Goal: Transaction & Acquisition: Book appointment/travel/reservation

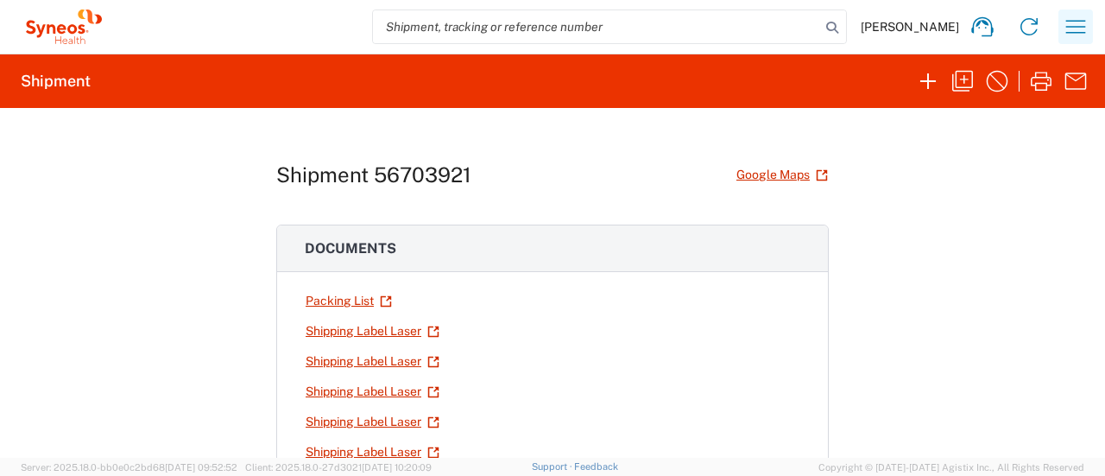
click at [1072, 22] on icon "button" at bounding box center [1076, 26] width 20 height 13
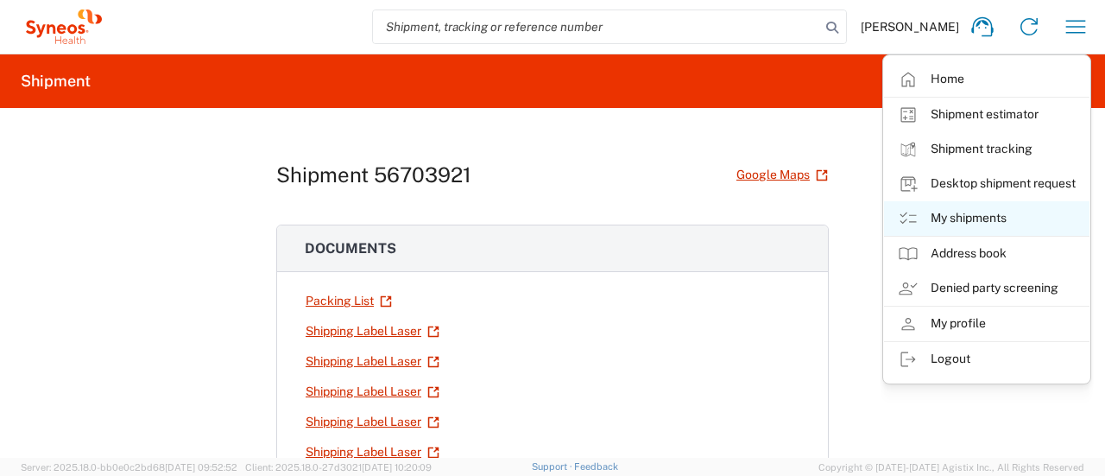
click at [954, 225] on link "My shipments" at bounding box center [986, 218] width 205 height 35
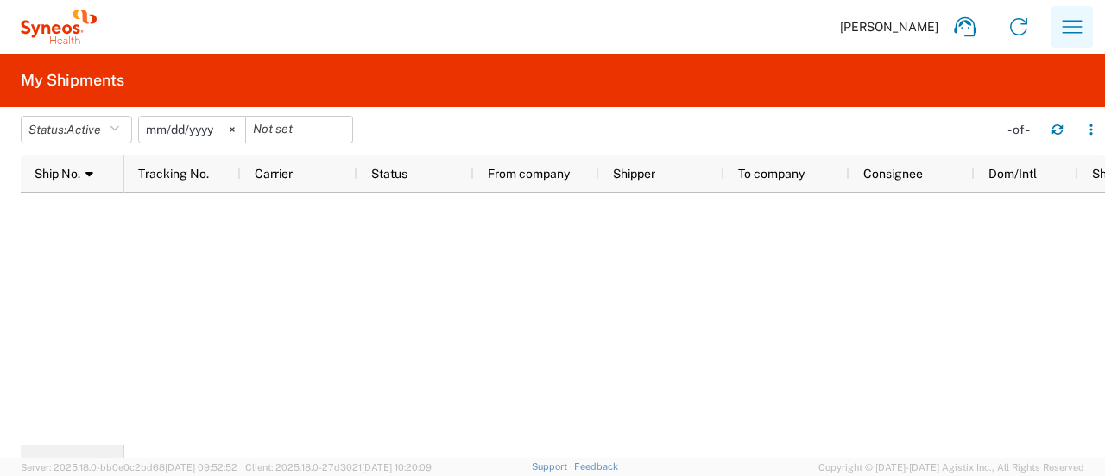
click at [1068, 23] on icon "button" at bounding box center [1072, 27] width 28 height 28
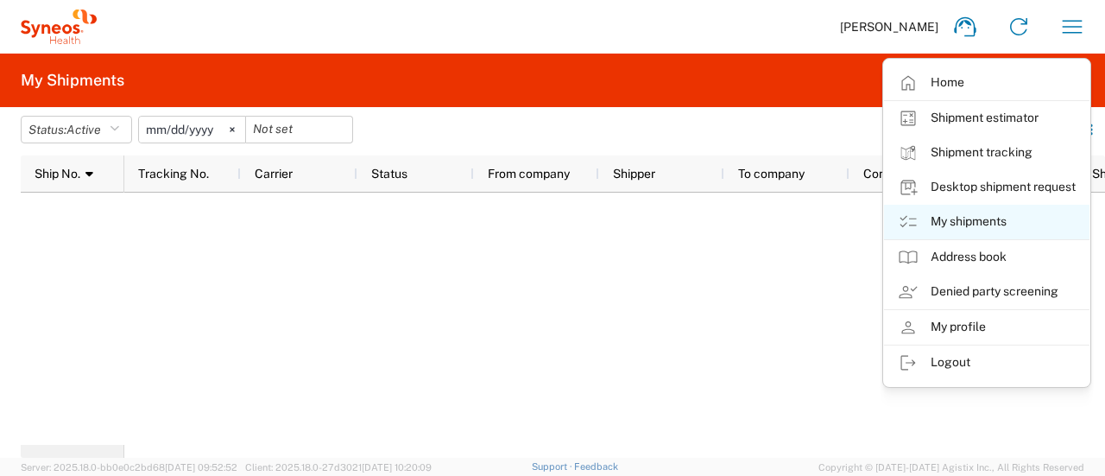
click at [937, 227] on link "My shipments" at bounding box center [986, 222] width 205 height 35
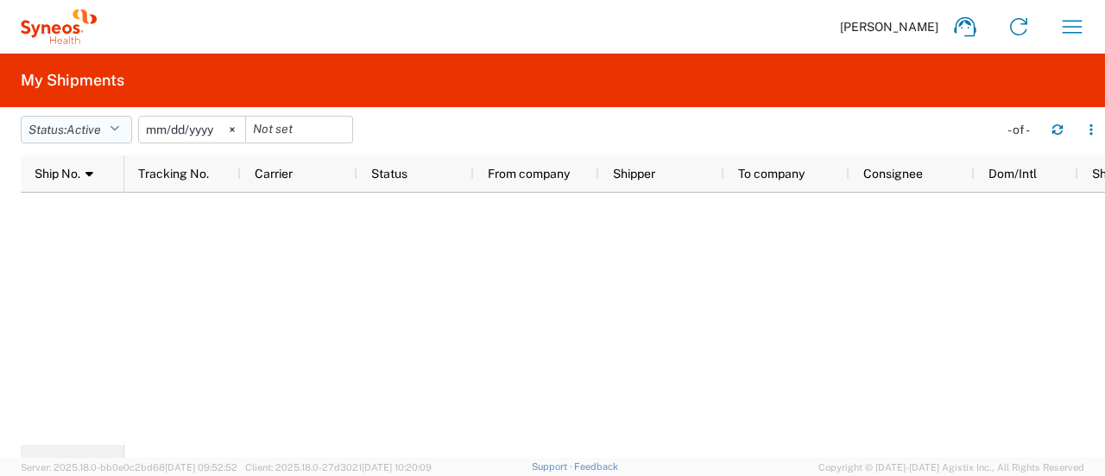
click at [114, 124] on icon "button" at bounding box center [114, 129] width 9 height 12
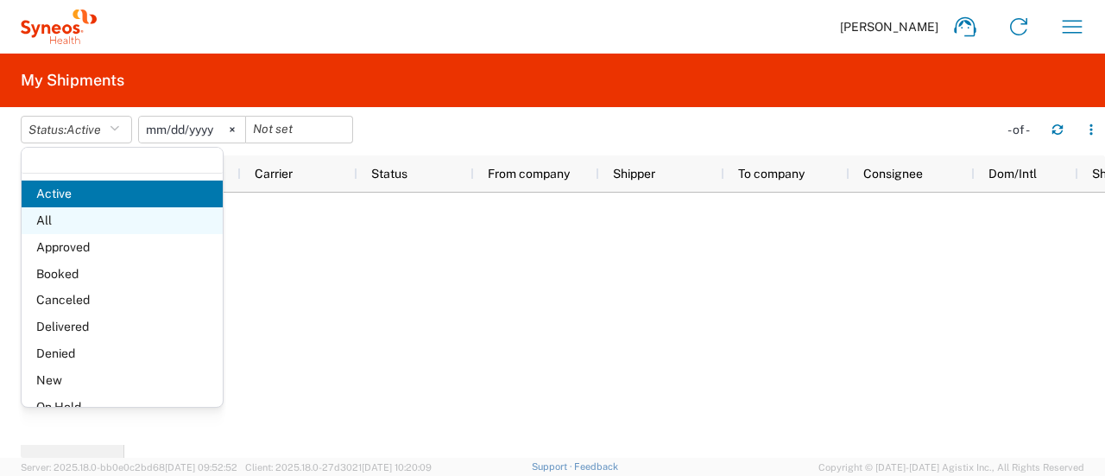
click at [85, 230] on span "All" at bounding box center [122, 220] width 201 height 27
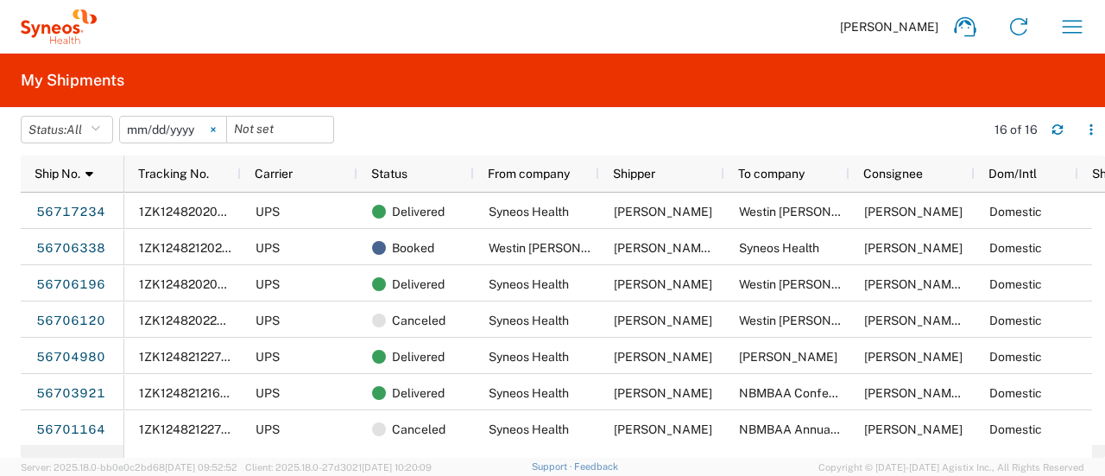
click at [215, 130] on icon at bounding box center [213, 130] width 4 height 4
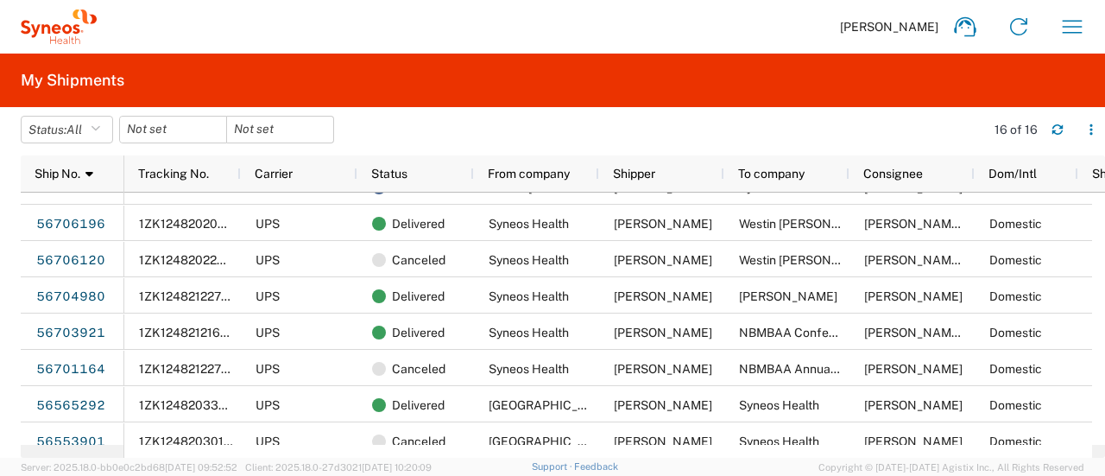
scroll to position [102, 0]
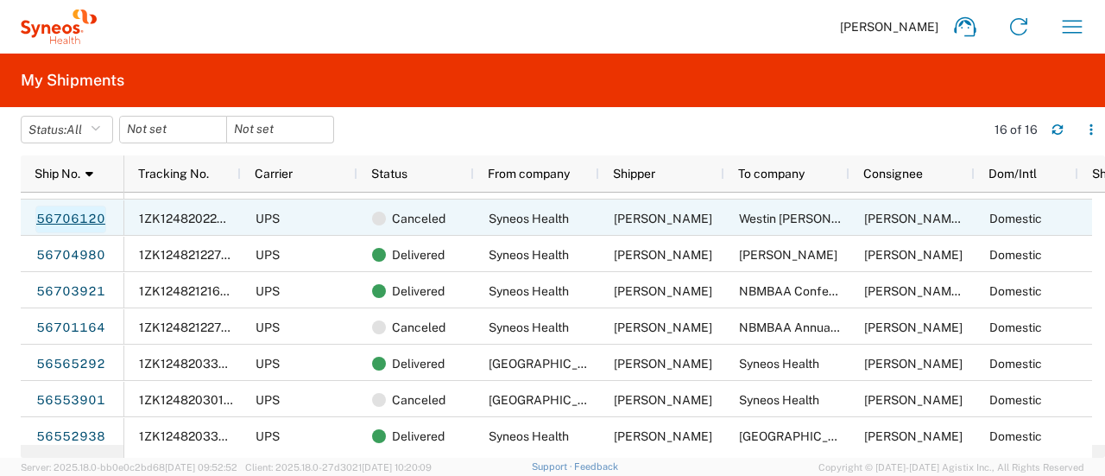
click at [81, 218] on link "56706120" at bounding box center [70, 219] width 71 height 28
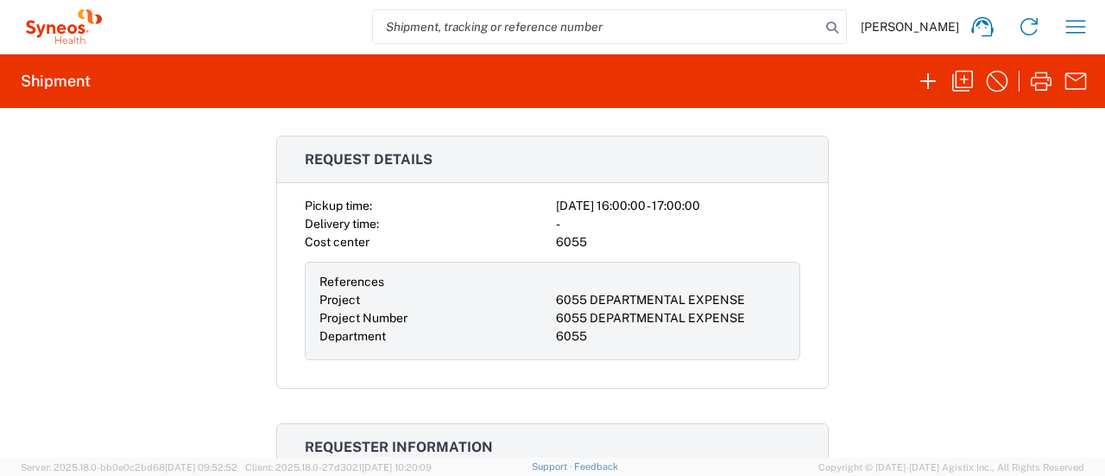
scroll to position [373, 0]
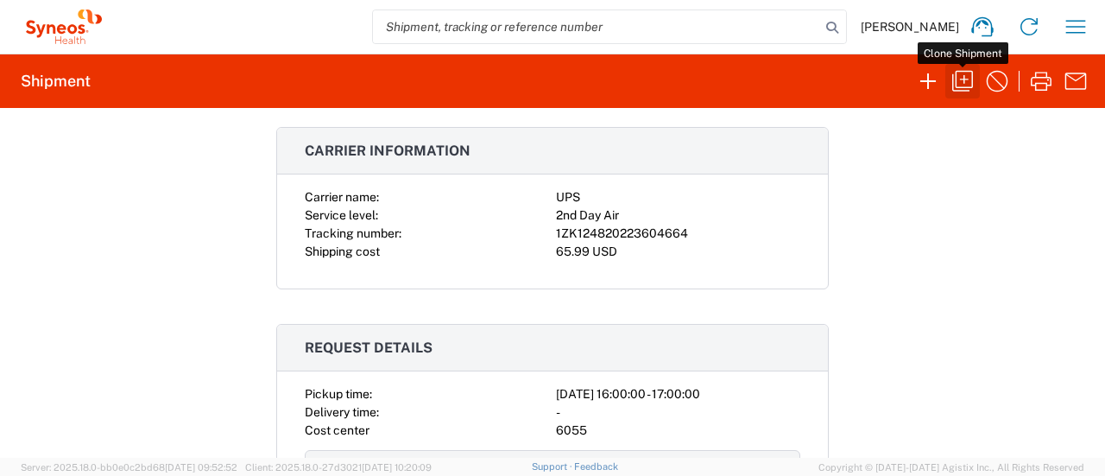
click at [957, 79] on icon "button" at bounding box center [962, 81] width 28 height 28
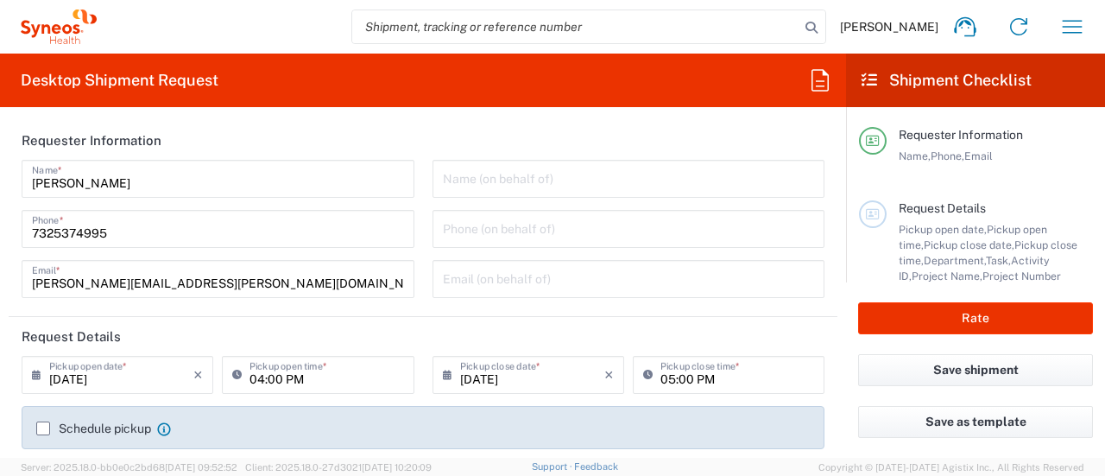
type input "Project"
type input "[GEOGRAPHIC_DATA]"
type input "[US_STATE]"
type input "Your Packaging"
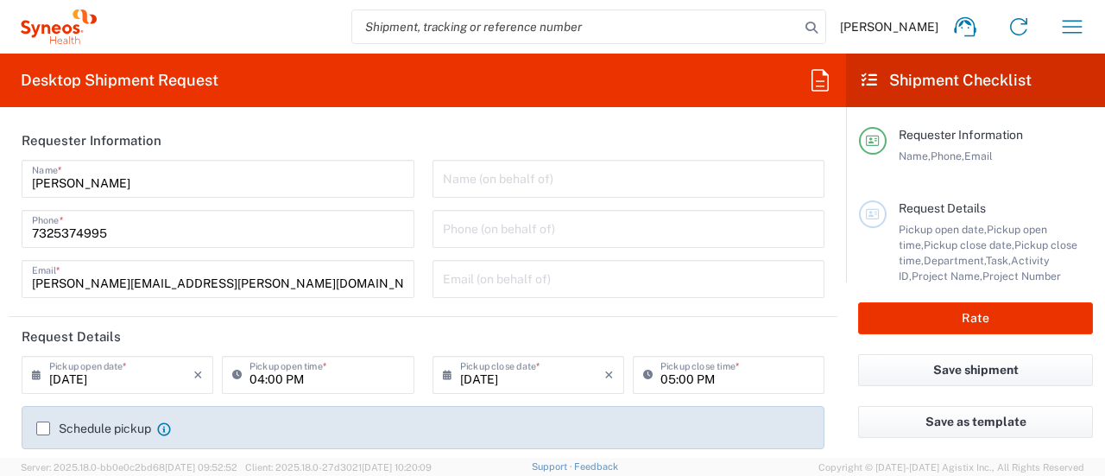
type input "Your Packaging"
type input "Syneos Health Commercial Servi- [GEOGRAPHIC_DATA] [GEOGRAPHIC_DATA]"
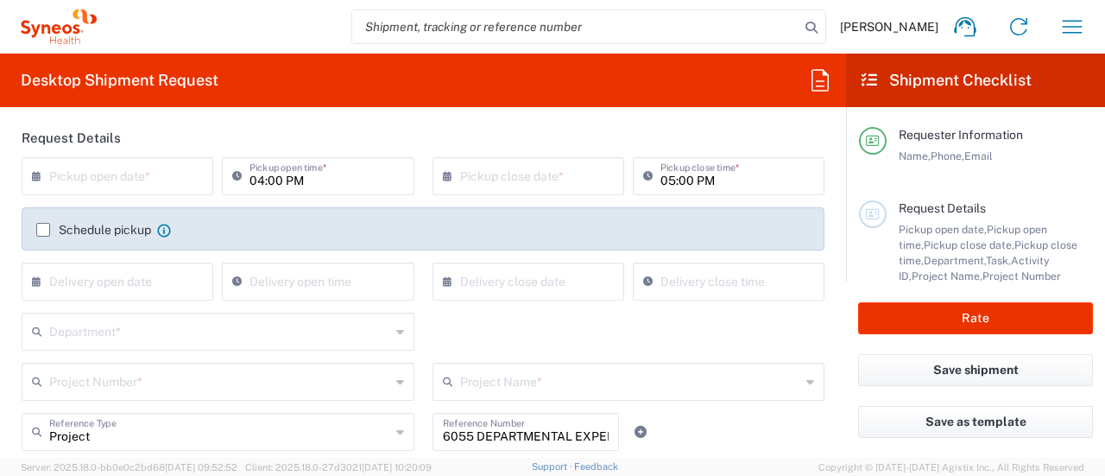
scroll to position [208, 0]
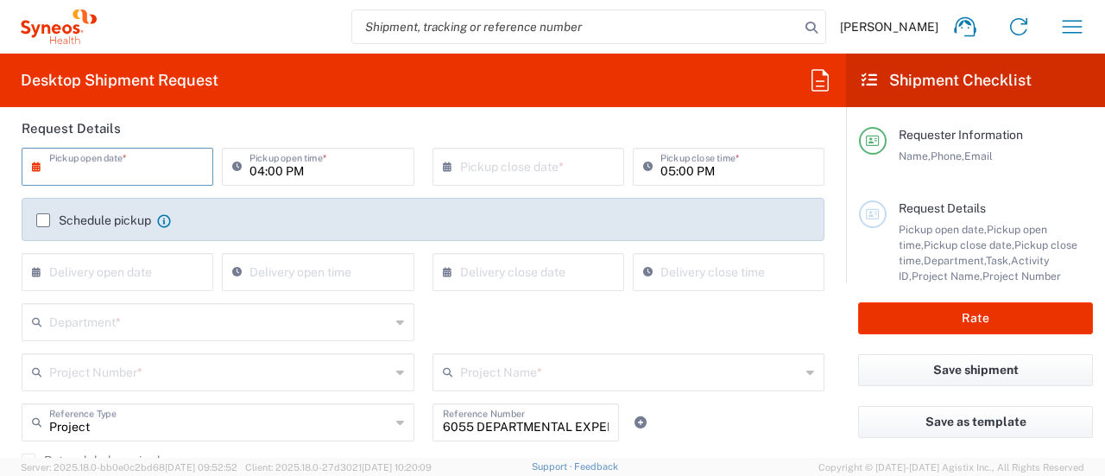
click at [168, 167] on input "text" at bounding box center [121, 165] width 144 height 30
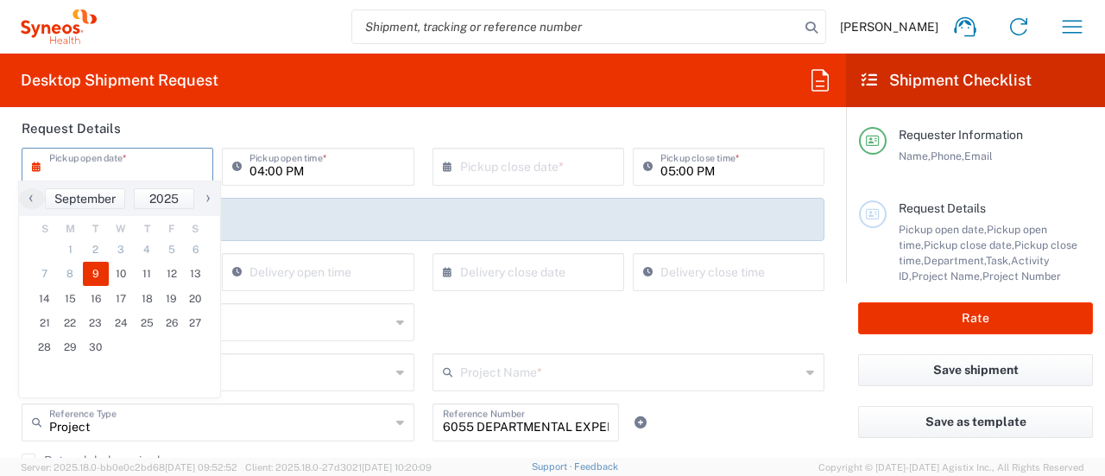
click at [98, 275] on span "9" at bounding box center [96, 273] width 26 height 24
type input "[DATE]"
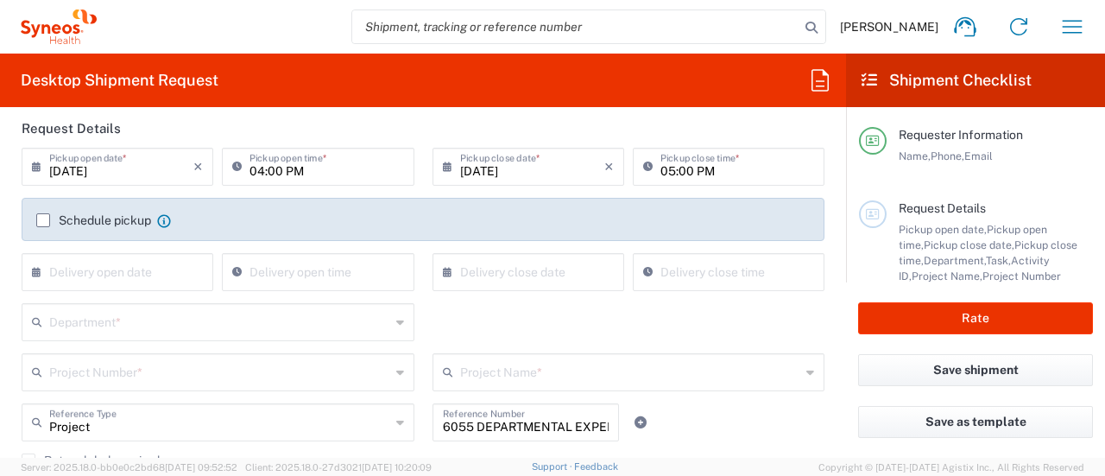
click at [505, 178] on input "[DATE]" at bounding box center [532, 165] width 144 height 30
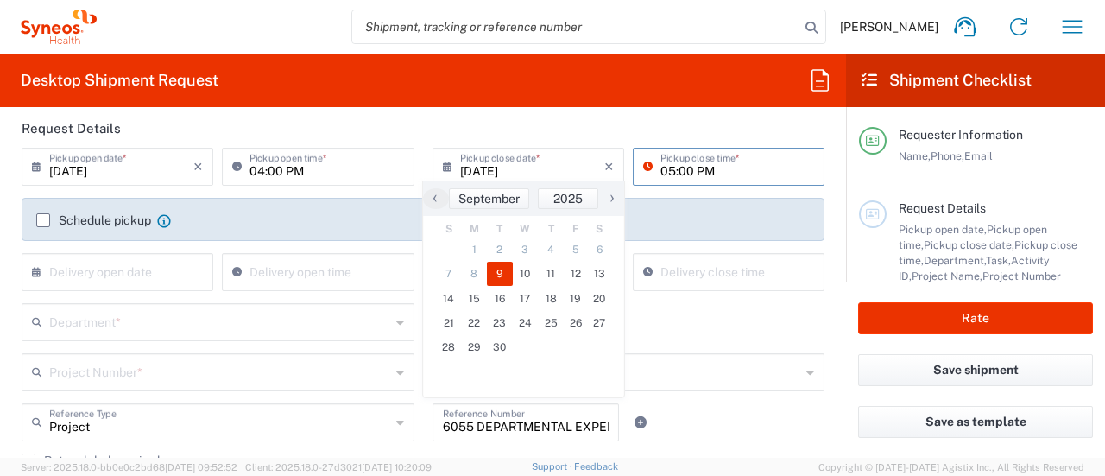
click at [661, 173] on input "05:00 PM" at bounding box center [737, 165] width 154 height 30
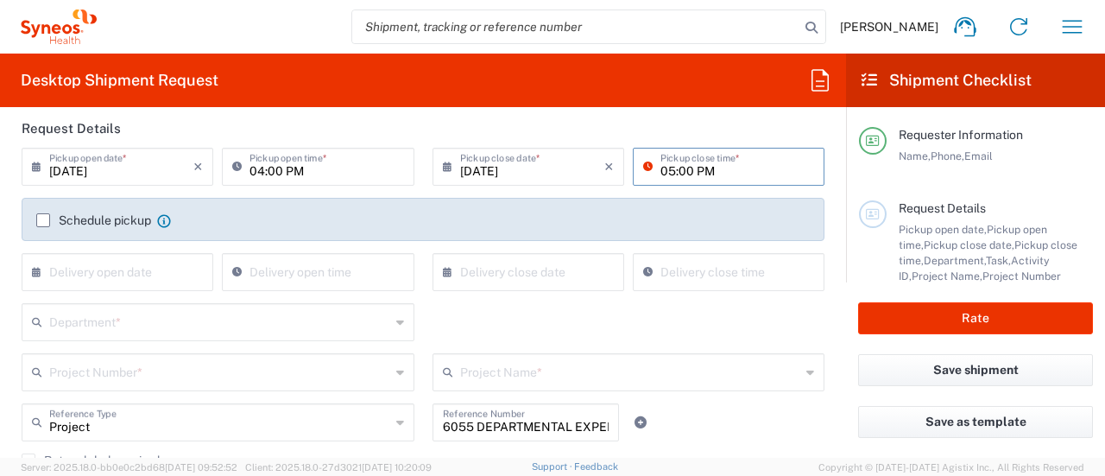
click at [661, 173] on input "05:00 PM" at bounding box center [737, 165] width 154 height 30
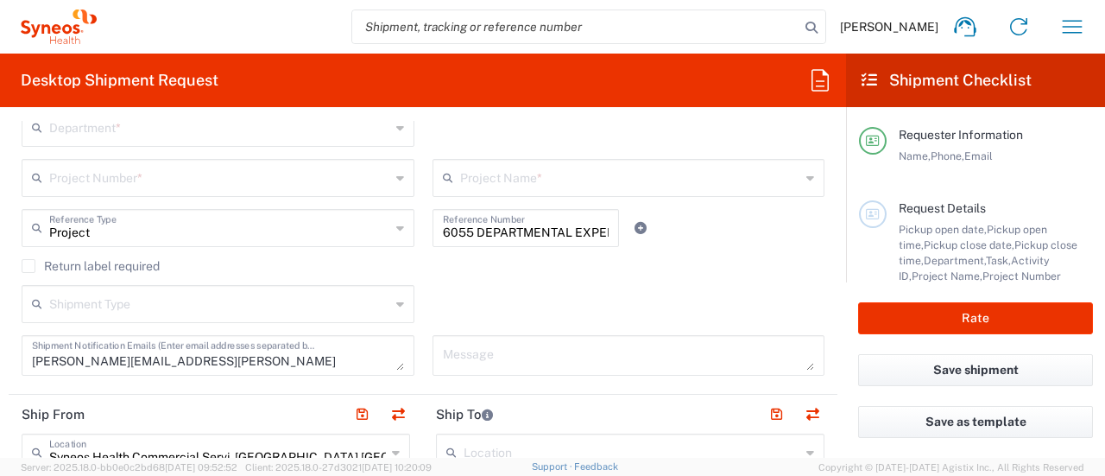
scroll to position [412, 0]
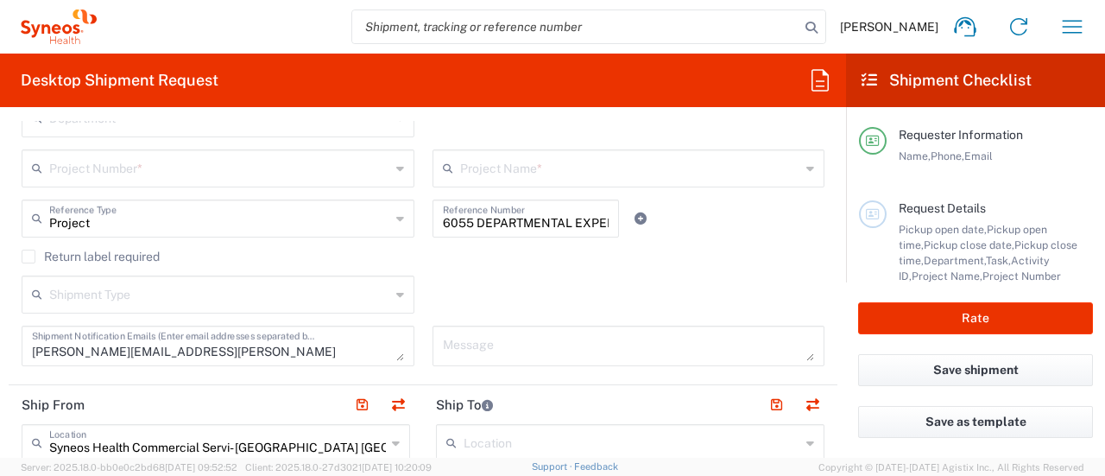
type input "06:00 PM"
click at [443, 227] on input "6055 DEPARTMENTAL EXPENSE" at bounding box center [526, 217] width 167 height 30
click at [130, 223] on input "text" at bounding box center [219, 217] width 341 height 30
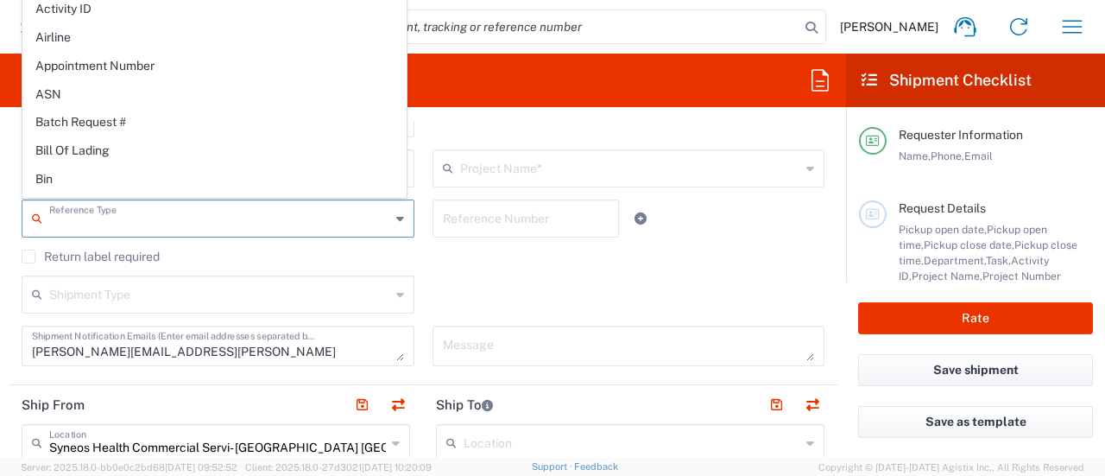
click at [564, 275] on div "Shipment Type Batch Regular" at bounding box center [423, 300] width 821 height 50
type input "Project"
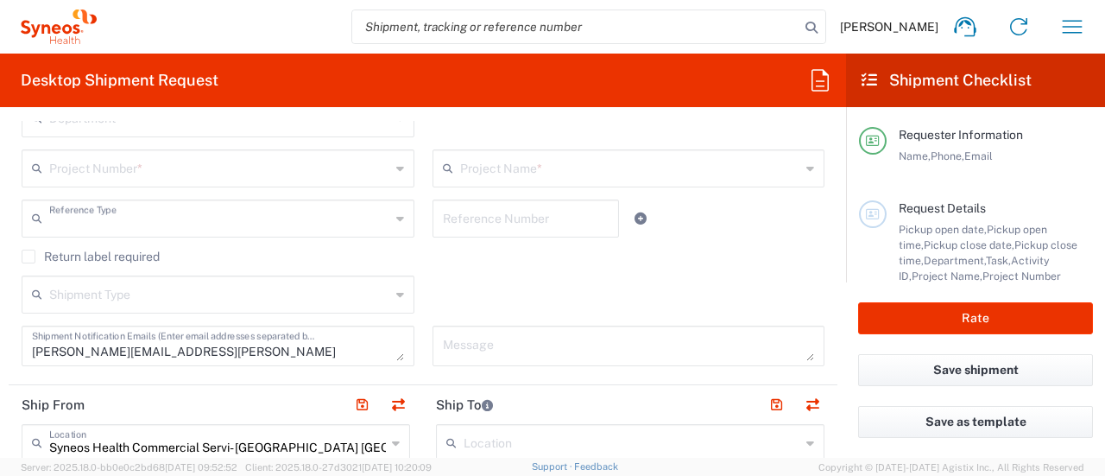
click at [104, 225] on input "text" at bounding box center [219, 217] width 341 height 30
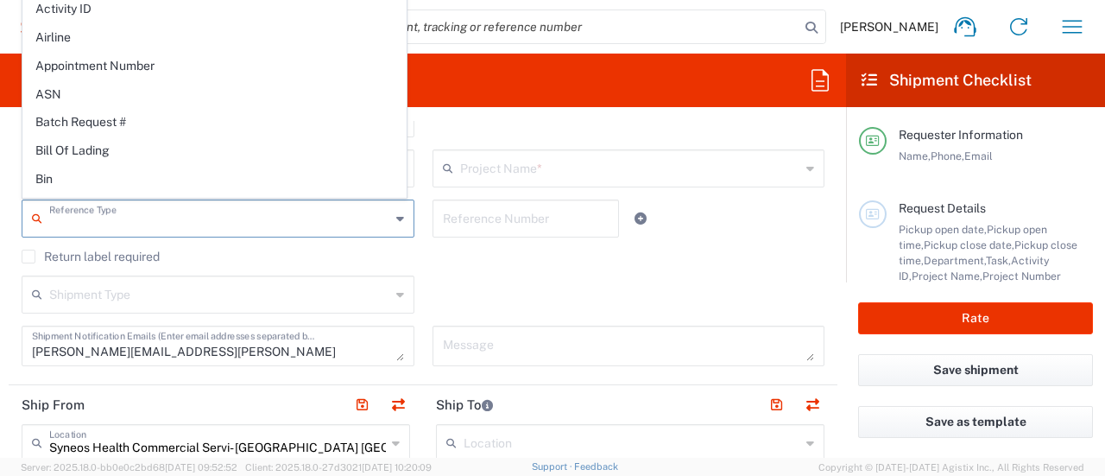
click at [525, 271] on div "Return label required" at bounding box center [423, 262] width 803 height 26
type input "Project"
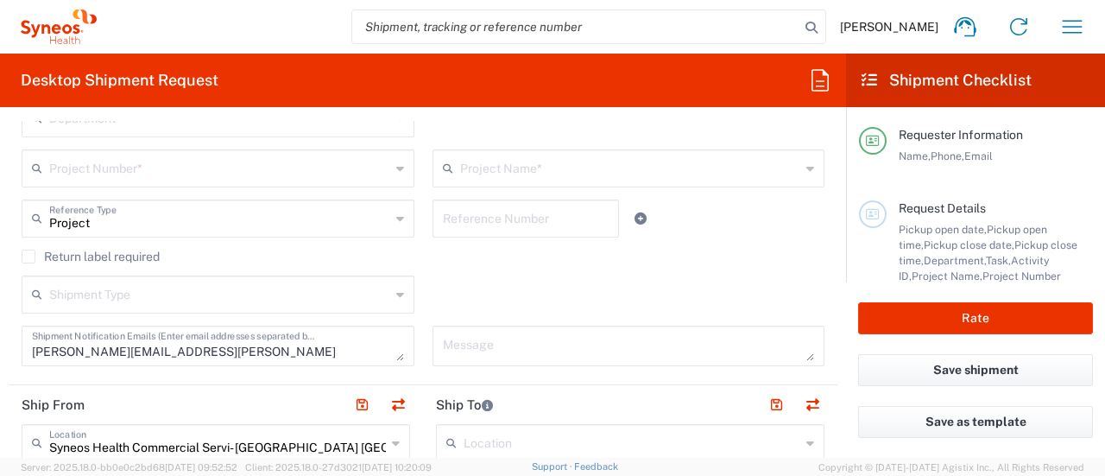
click at [301, 176] on input "text" at bounding box center [219, 167] width 341 height 30
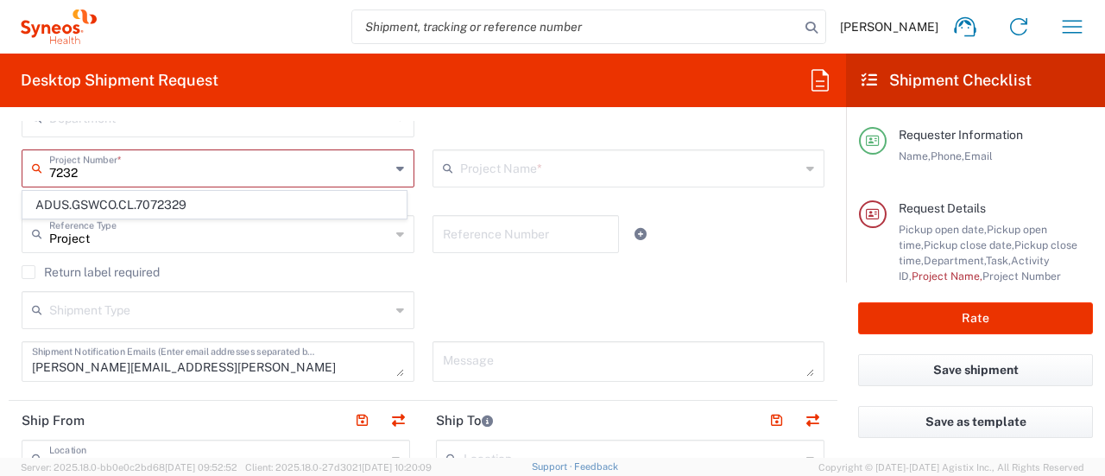
type input "7232"
click at [450, 169] on icon at bounding box center [451, 168] width 17 height 28
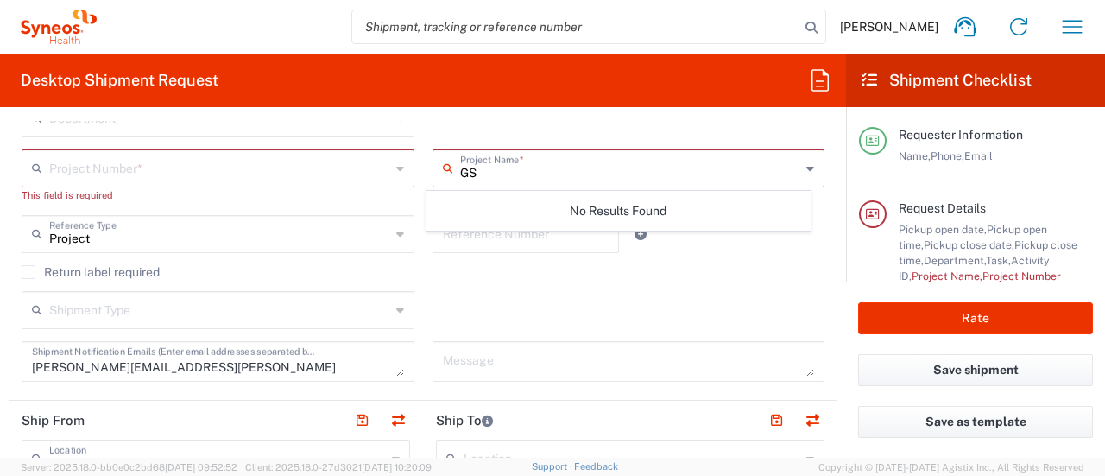
type input "G"
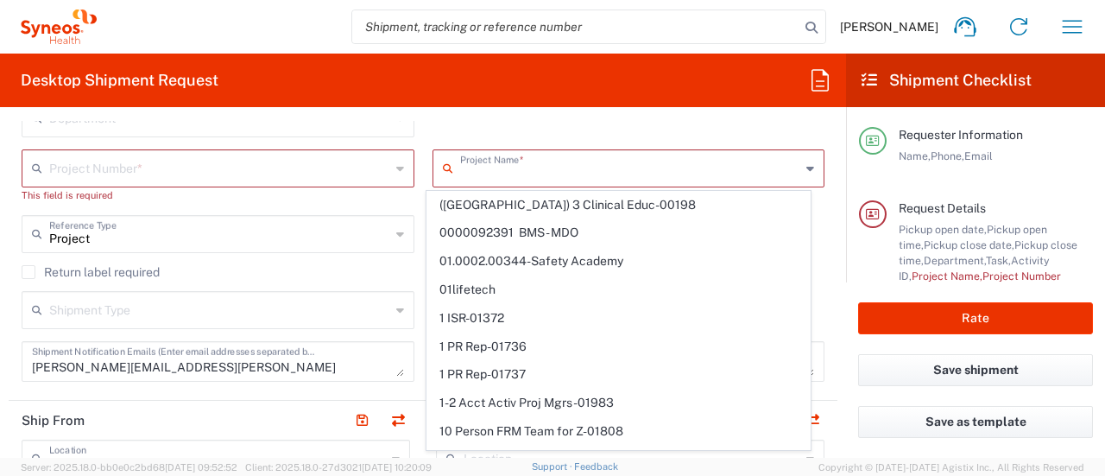
click at [529, 163] on input "text" at bounding box center [630, 167] width 341 height 30
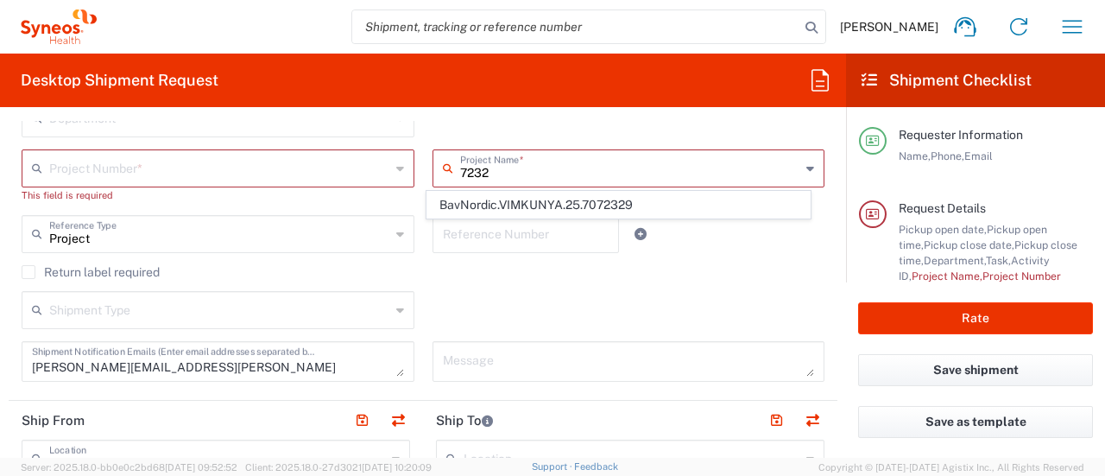
type input "7232"
click at [320, 173] on input "text" at bounding box center [219, 167] width 341 height 30
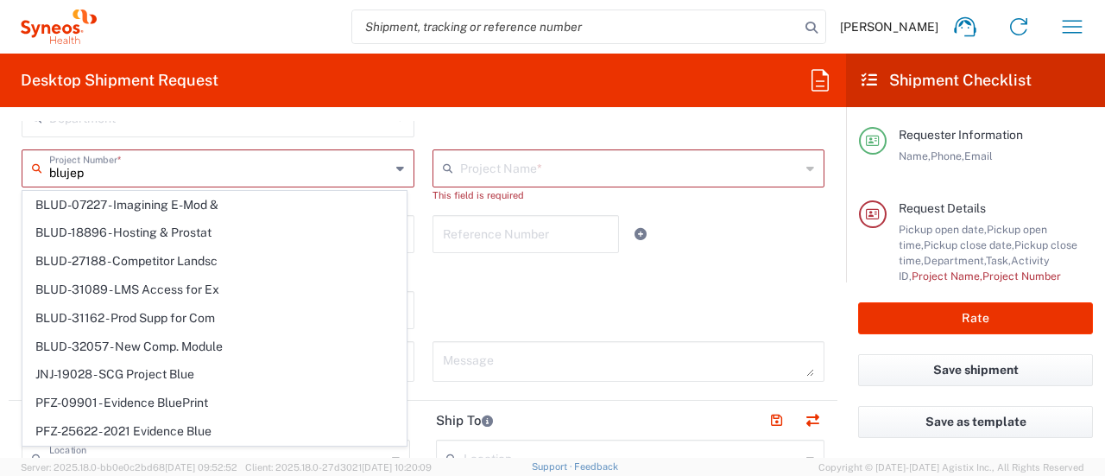
type input "blujepa"
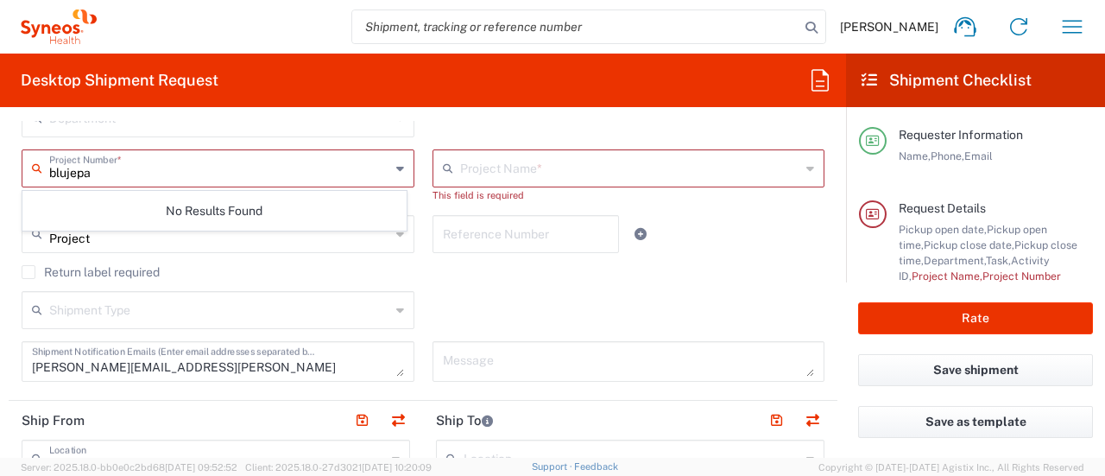
drag, startPoint x: 320, startPoint y: 173, endPoint x: 0, endPoint y: 199, distance: 321.2
click at [0, 199] on form "Requester Information [PERSON_NAME] Name * [PHONE_NUMBER] Phone * [PERSON_NAME]…" at bounding box center [423, 289] width 846 height 337
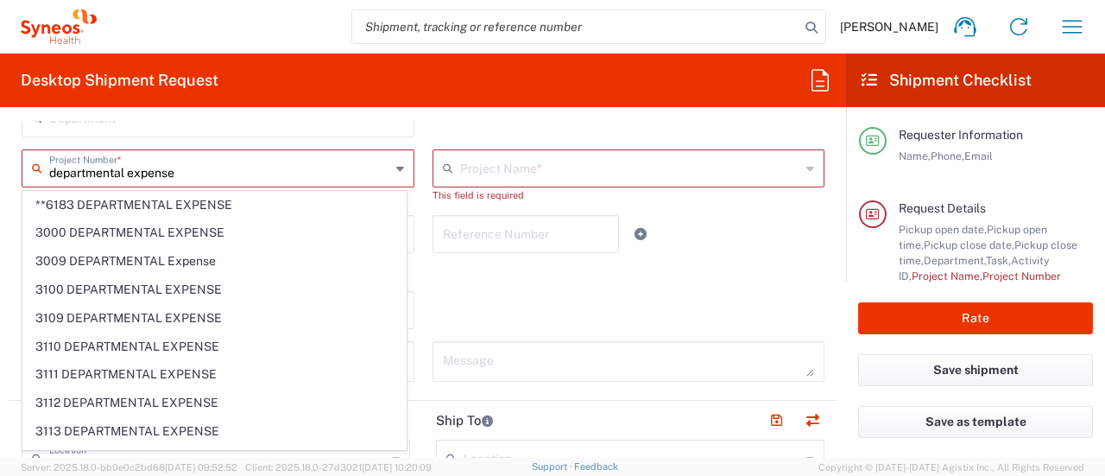
click at [50, 176] on input "departmental expense" at bounding box center [219, 167] width 341 height 30
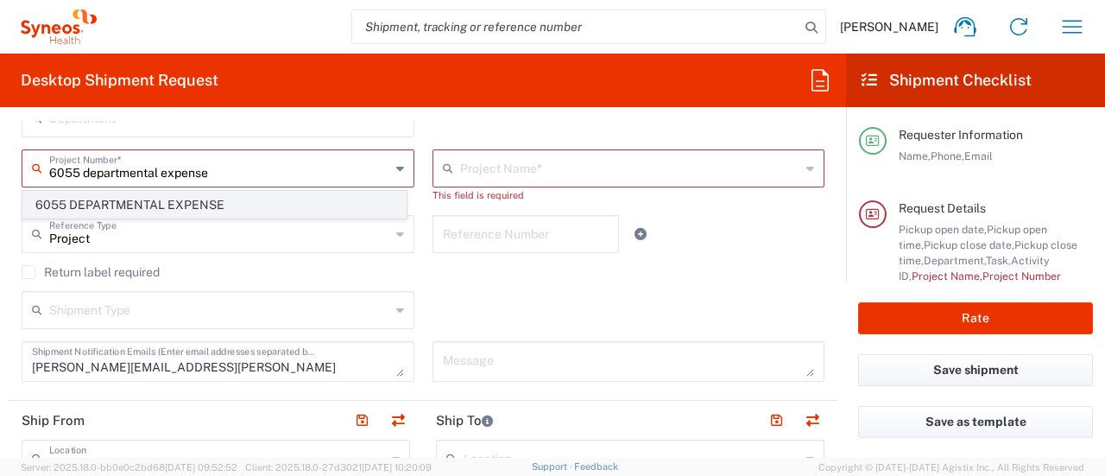
click at [66, 204] on span "6055 DEPARTMENTAL EXPENSE" at bounding box center [214, 205] width 382 height 27
type input "6055 DEPARTMENTAL EXPENSE"
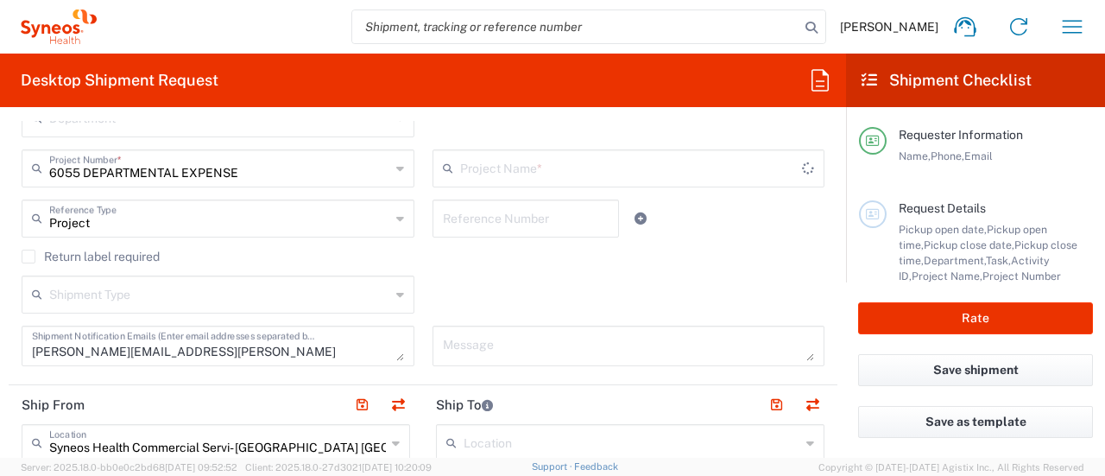
type input "6055 DEPARTMENTAL EXPENSE"
click at [471, 215] on input "text" at bounding box center [526, 217] width 167 height 30
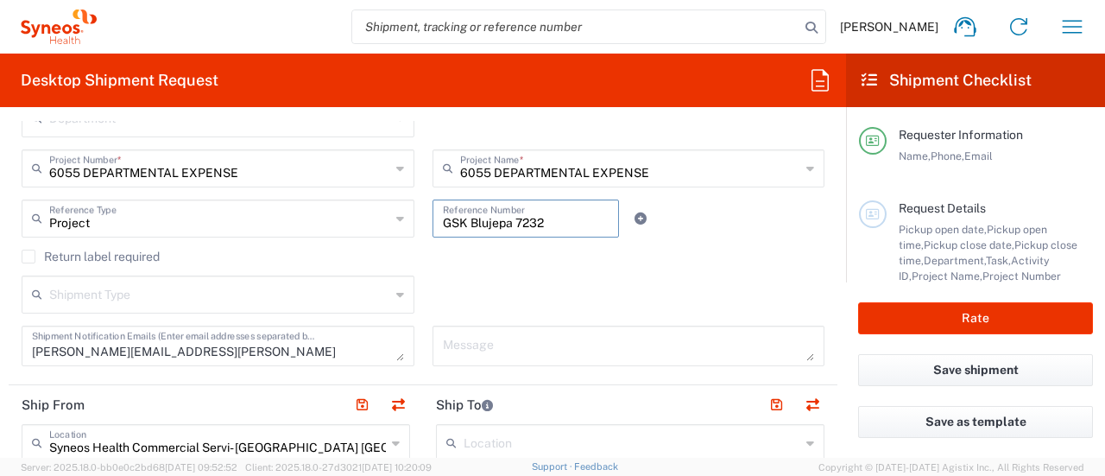
type input "GSK Blujepa 7232"
click at [591, 275] on div "Shipment Type Batch Regular" at bounding box center [423, 300] width 821 height 50
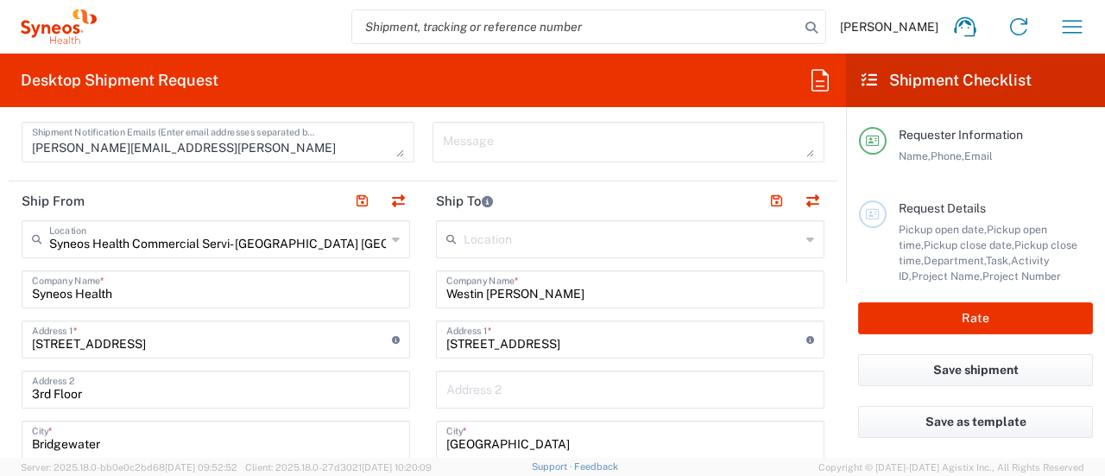
scroll to position [610, 0]
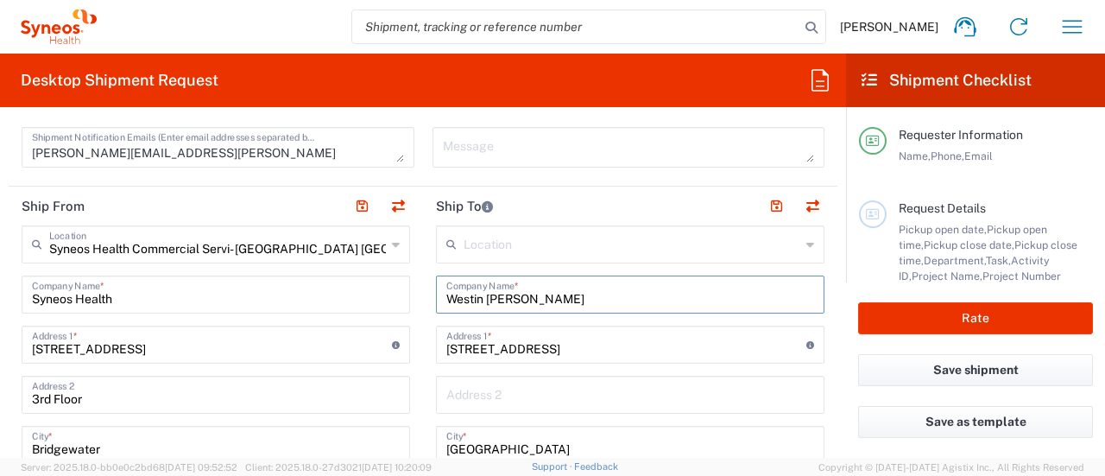
drag, startPoint x: 589, startPoint y: 291, endPoint x: 325, endPoint y: 293, distance: 263.2
paste input "The [GEOGRAPHIC_DATA]"
type input "The [GEOGRAPHIC_DATA]"
drag, startPoint x: 567, startPoint y: 346, endPoint x: 421, endPoint y: 346, distance: 145.8
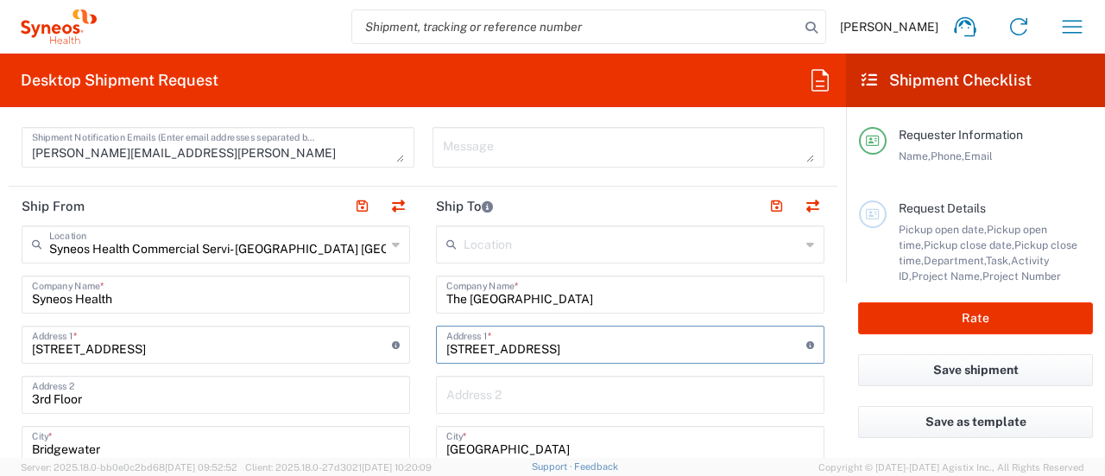
paste input "4736 Best Rd"
drag, startPoint x: 594, startPoint y: 350, endPoint x: 519, endPoint y: 347, distance: 75.2
click at [519, 347] on div "4736 Best Rd4736 Best Rd Address 1 * For cross streets use street names with '&…" at bounding box center [630, 344] width 388 height 38
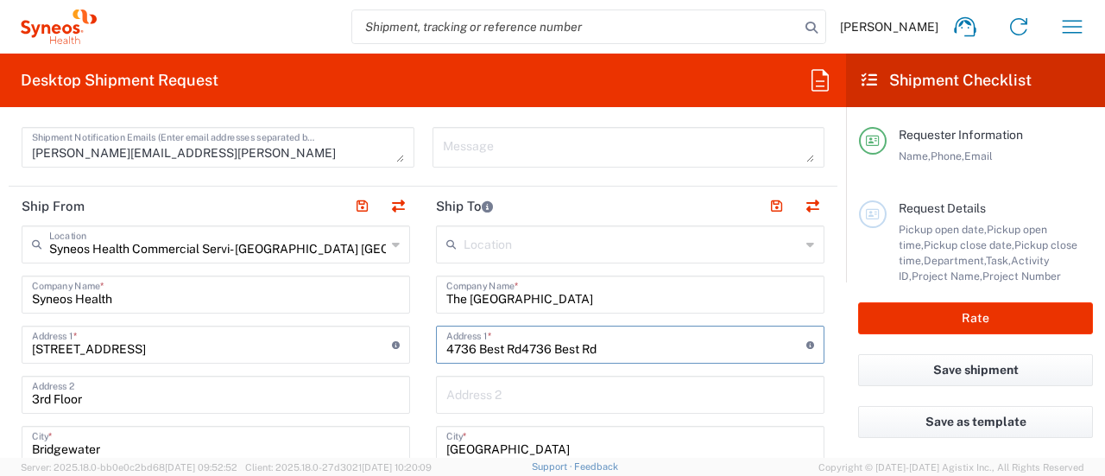
click at [519, 347] on input "4736 Best Rd4736 Best Rd" at bounding box center [626, 343] width 360 height 30
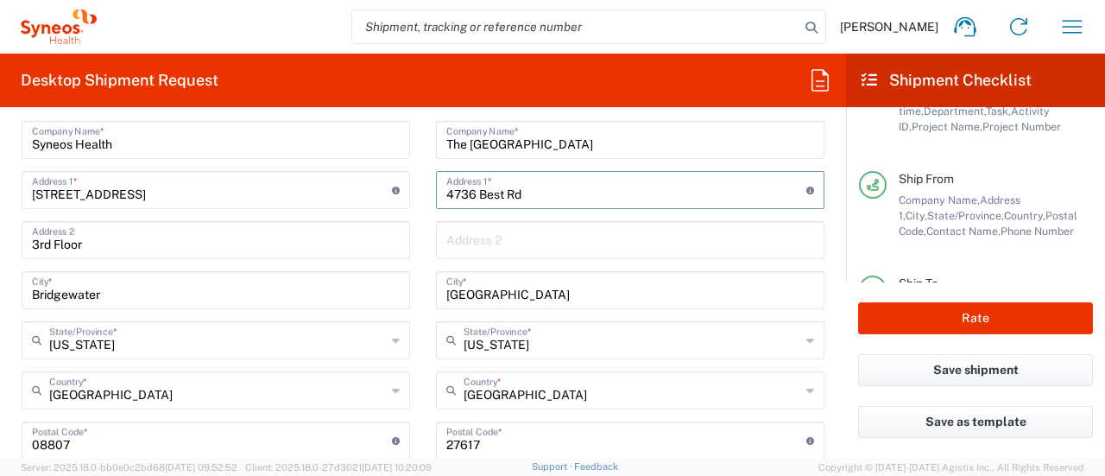
scroll to position [838, 0]
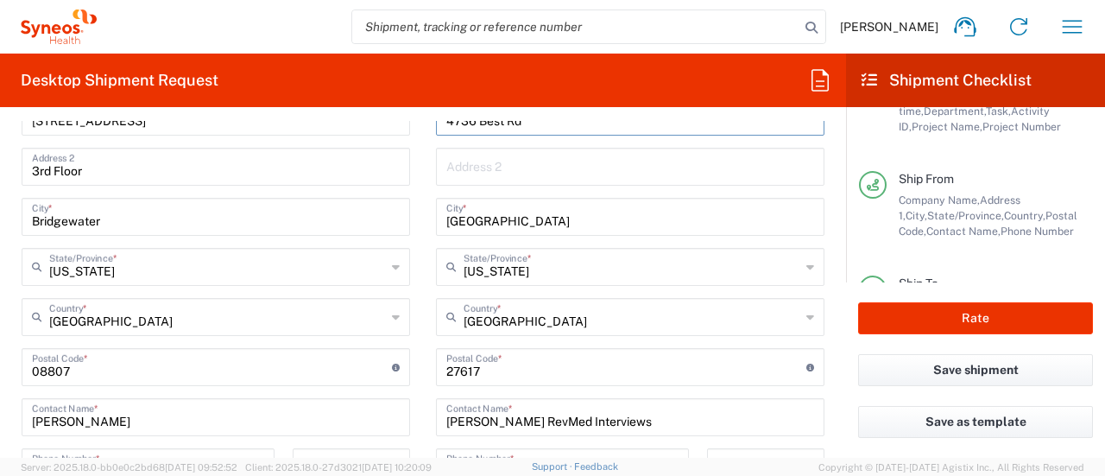
type input "4736 Best Rd"
drag, startPoint x: 542, startPoint y: 218, endPoint x: 407, endPoint y: 216, distance: 134.7
click at [407, 216] on div "Ship From Syneos Health Commercial Servi- [GEOGRAPHIC_DATA] [GEOGRAPHIC_DATA] L…" at bounding box center [423, 344] width 828 height 771
type input "[GEOGRAPHIC_DATA]"
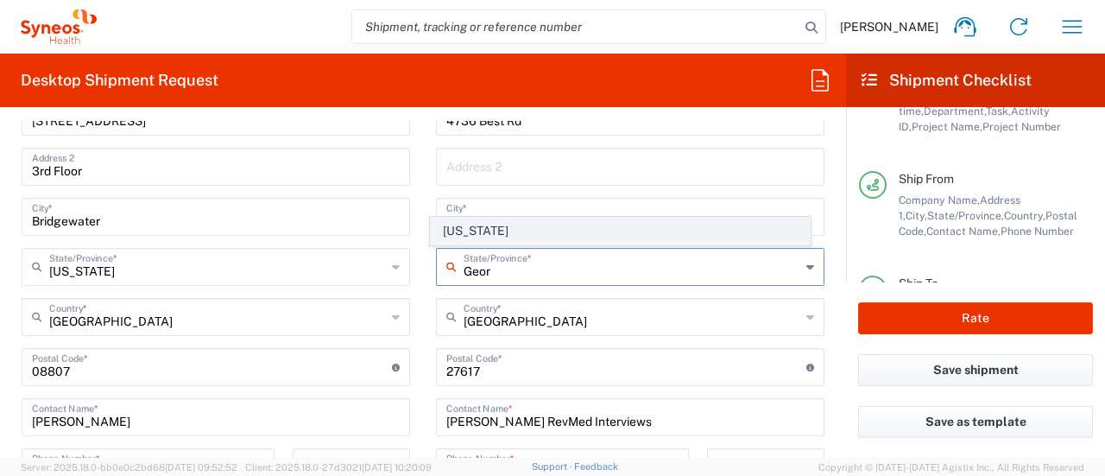
click at [464, 232] on span "[US_STATE]" at bounding box center [620, 230] width 378 height 27
type input "[US_STATE]"
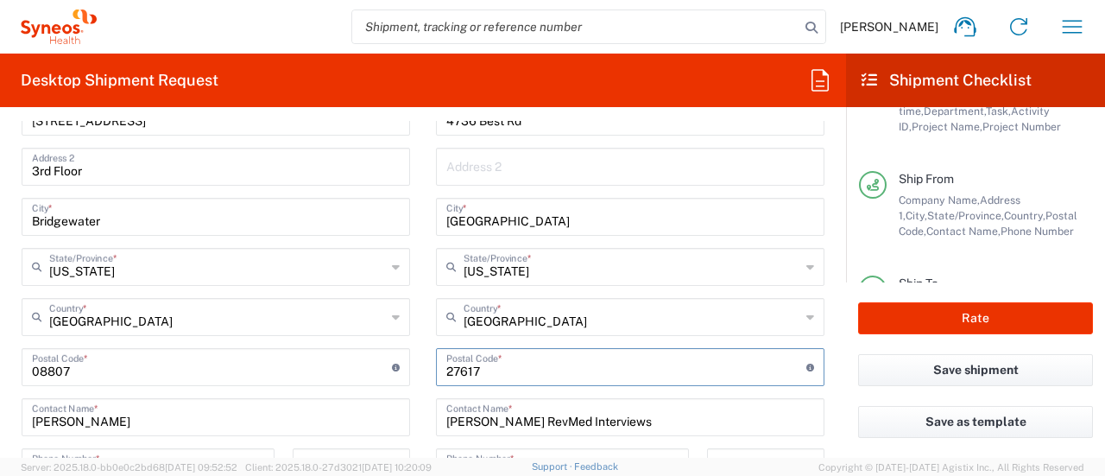
drag, startPoint x: 480, startPoint y: 368, endPoint x: 410, endPoint y: 385, distance: 71.8
click at [410, 385] on div "Ship From Syneos Health Commercial Servi- [GEOGRAPHIC_DATA] [GEOGRAPHIC_DATA] L…" at bounding box center [423, 344] width 828 height 771
paste input "30337"
type input "30337"
drag, startPoint x: 627, startPoint y: 429, endPoint x: 545, endPoint y: 425, distance: 81.2
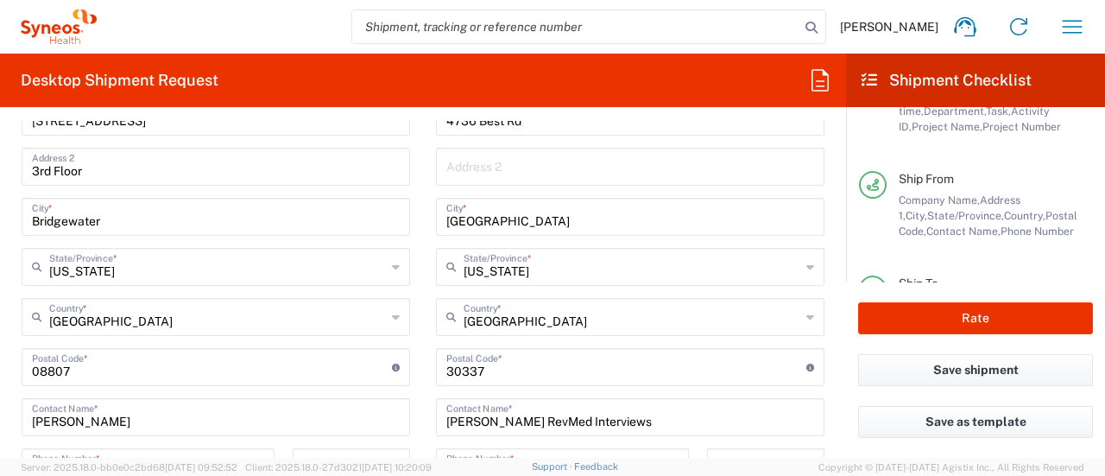
click at [545, 425] on div "[PERSON_NAME] RevMed Interviews Contact Name *" at bounding box center [630, 417] width 388 height 38
drag, startPoint x: 628, startPoint y: 418, endPoint x: 513, endPoint y: 414, distance: 115.7
click at [513, 414] on input "[PERSON_NAME] RevMed Interviews" at bounding box center [630, 415] width 368 height 30
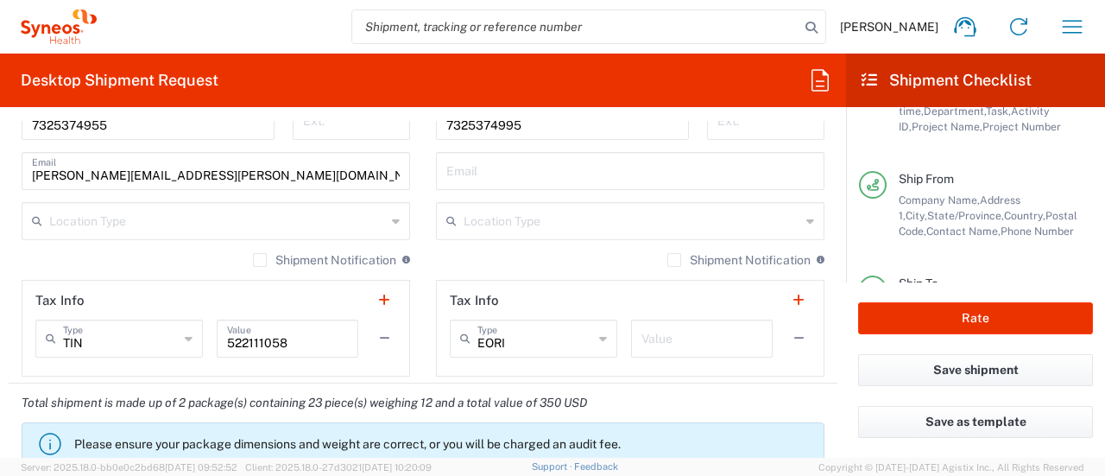
scroll to position [1189, 0]
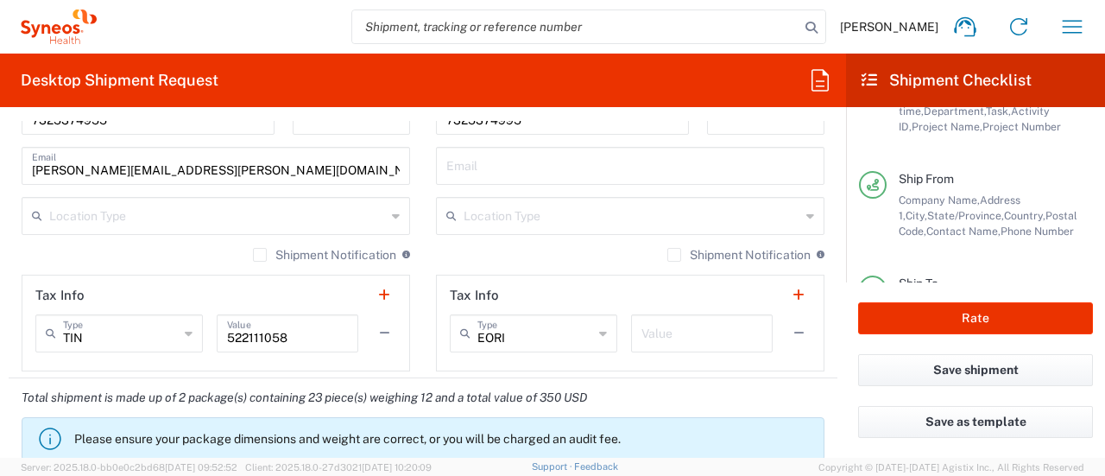
type input "[PERSON_NAME] Syneos Health GSK Blujepa"
click at [254, 249] on label "Shipment Notification" at bounding box center [324, 255] width 143 height 14
click at [260, 255] on input "Shipment Notification" at bounding box center [260, 255] width 0 height 0
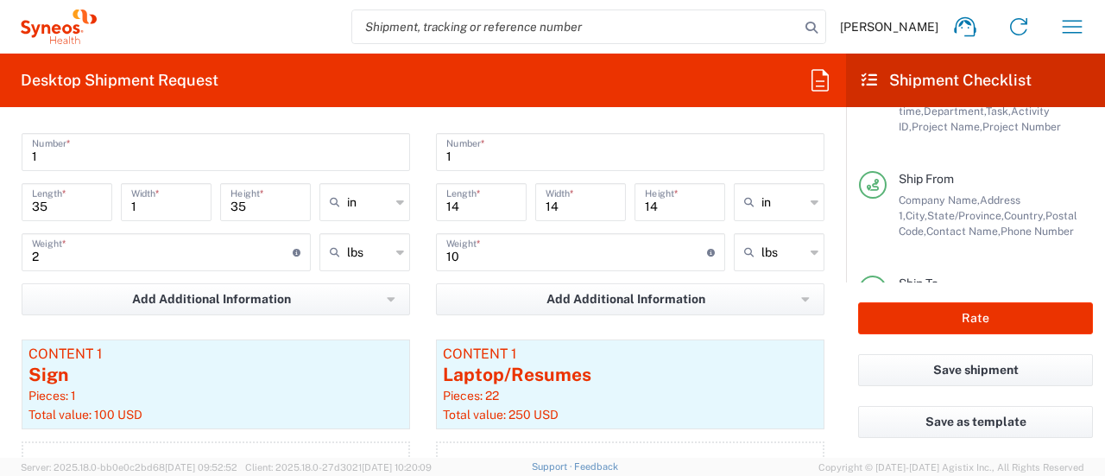
scroll to position [1498, 0]
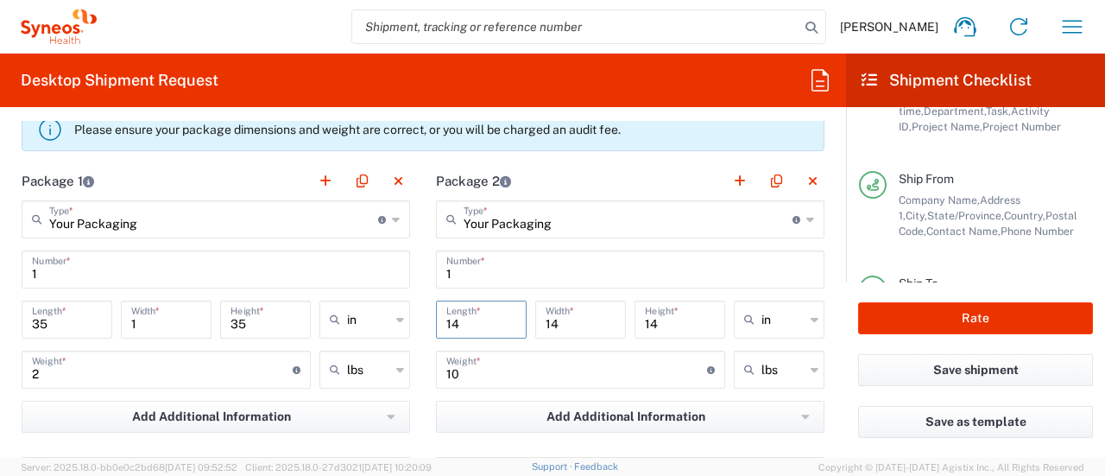
click at [486, 324] on input "14" at bounding box center [481, 318] width 70 height 30
type input "13"
click at [561, 318] on input "14" at bounding box center [580, 318] width 70 height 30
type input "12"
click at [661, 312] on input "14" at bounding box center [680, 318] width 70 height 30
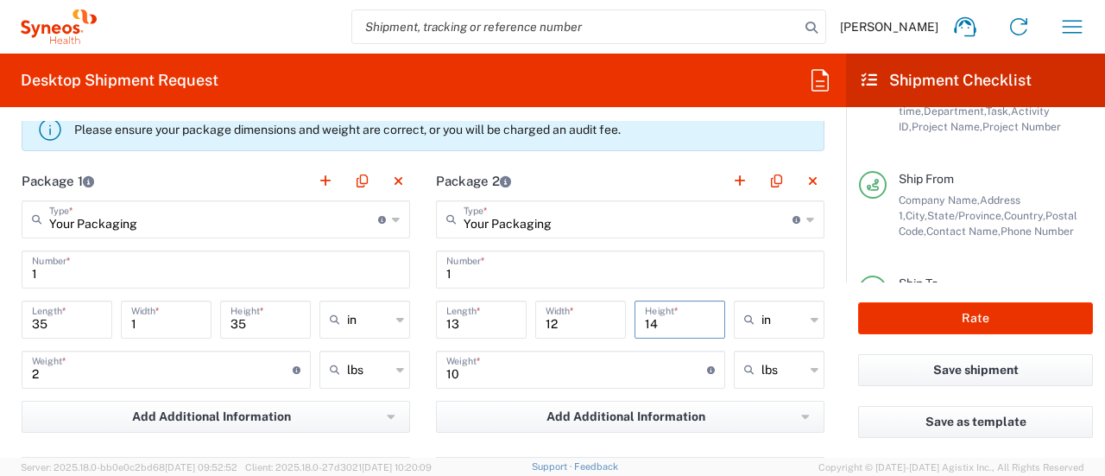
click at [661, 312] on input "14" at bounding box center [680, 318] width 70 height 30
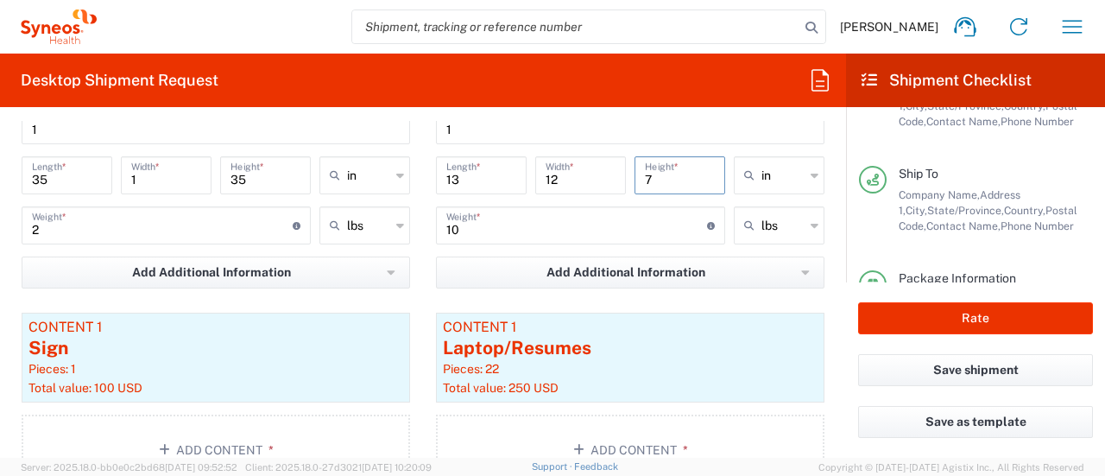
scroll to position [1686, 0]
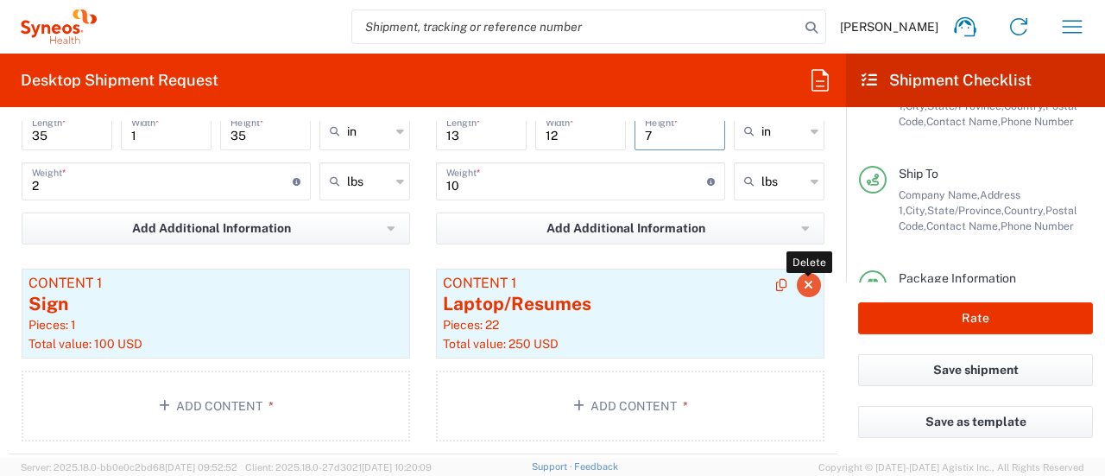
type input "7"
click at [803, 282] on icon "button" at bounding box center [807, 285] width 9 height 12
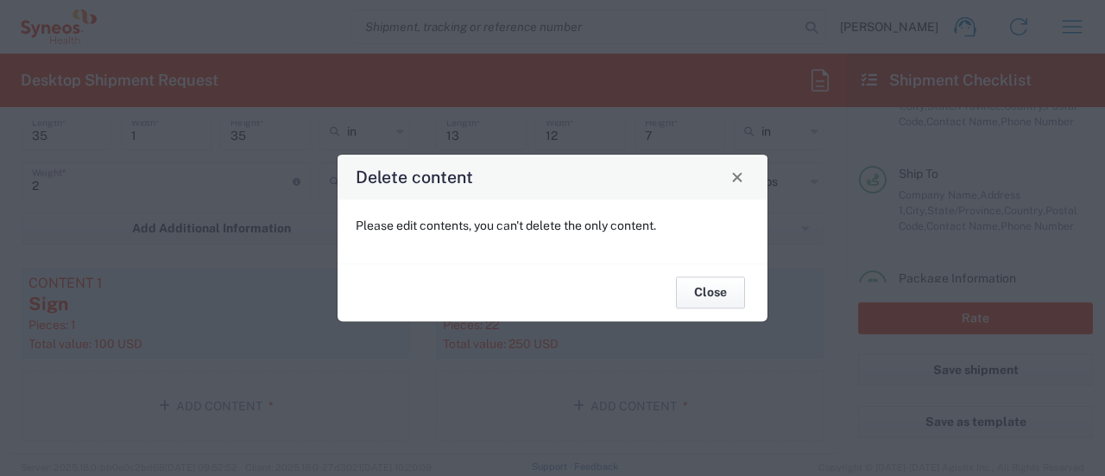
click at [709, 299] on button "Close" at bounding box center [710, 293] width 69 height 32
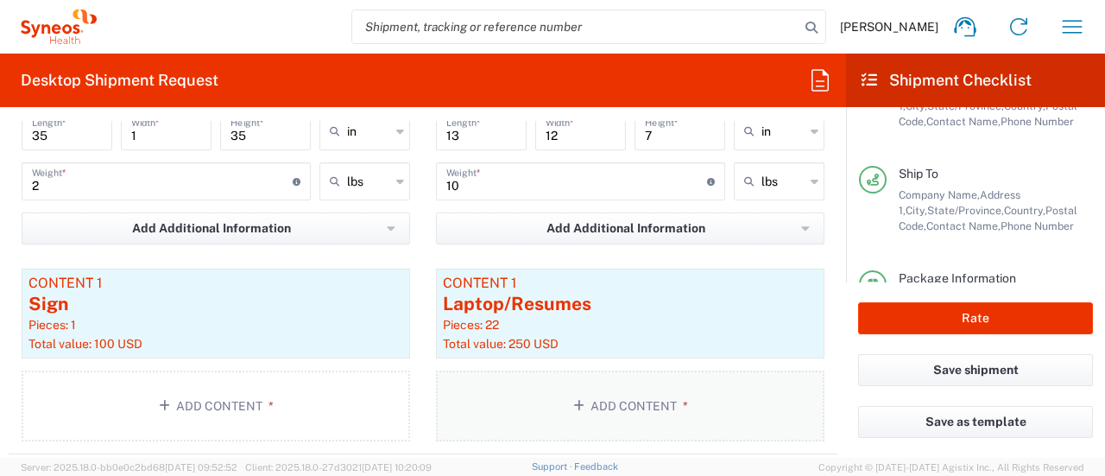
click at [637, 410] on button "Add Content *" at bounding box center [630, 405] width 388 height 71
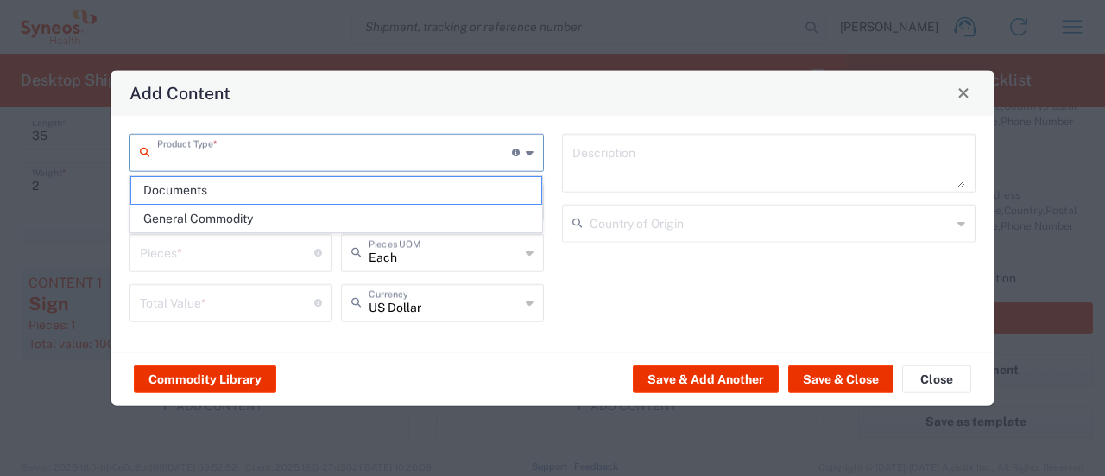
click at [268, 160] on input "text" at bounding box center [334, 150] width 355 height 30
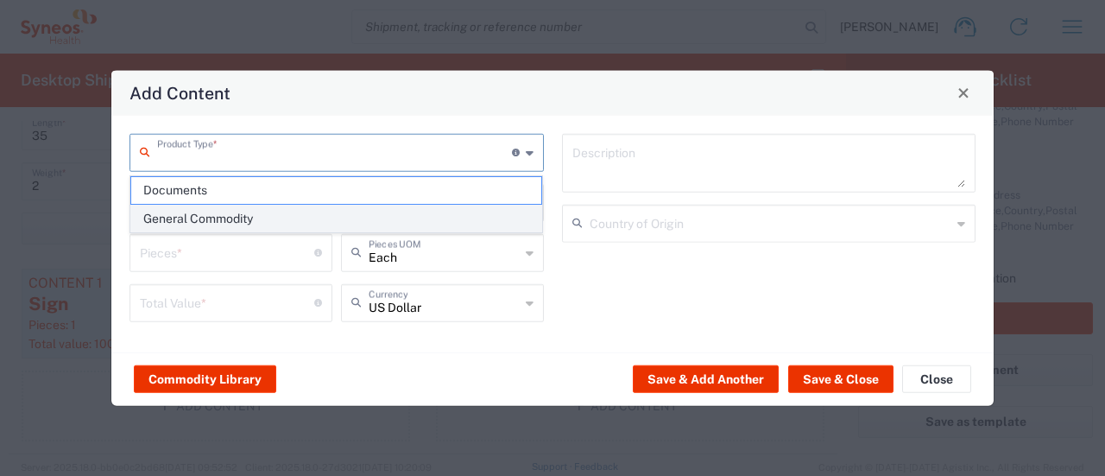
click at [261, 219] on span "General Commodity" at bounding box center [336, 218] width 411 height 27
type input "General Commodity"
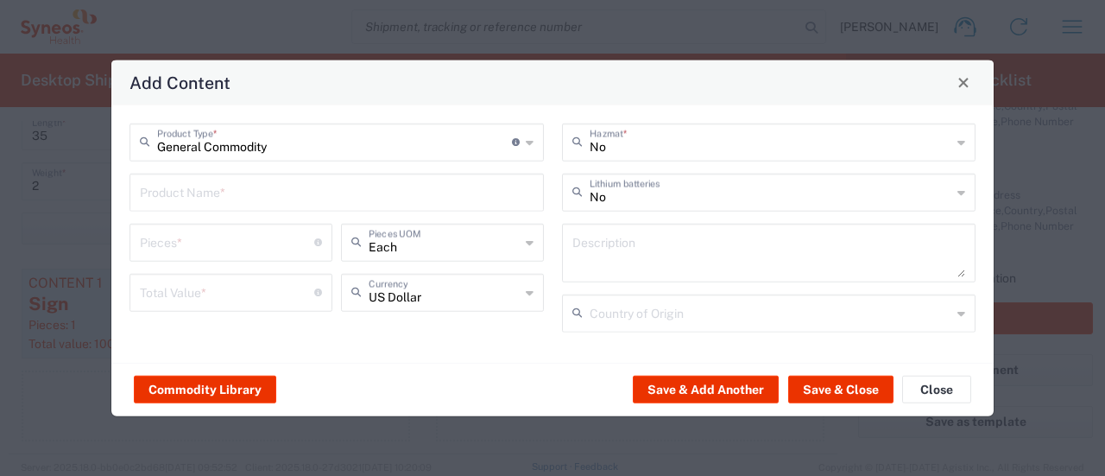
click at [226, 186] on input "text" at bounding box center [337, 190] width 394 height 30
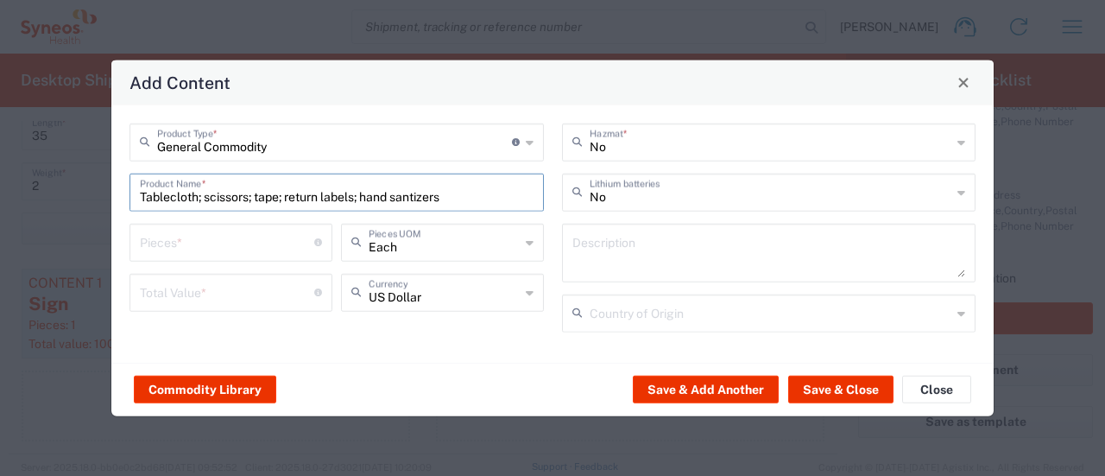
type input "Tablecloth; scissors; tape; return labels; hand santizers"
click at [208, 246] on input "number" at bounding box center [227, 240] width 174 height 30
type input "10"
click at [205, 300] on input "number" at bounding box center [227, 290] width 174 height 30
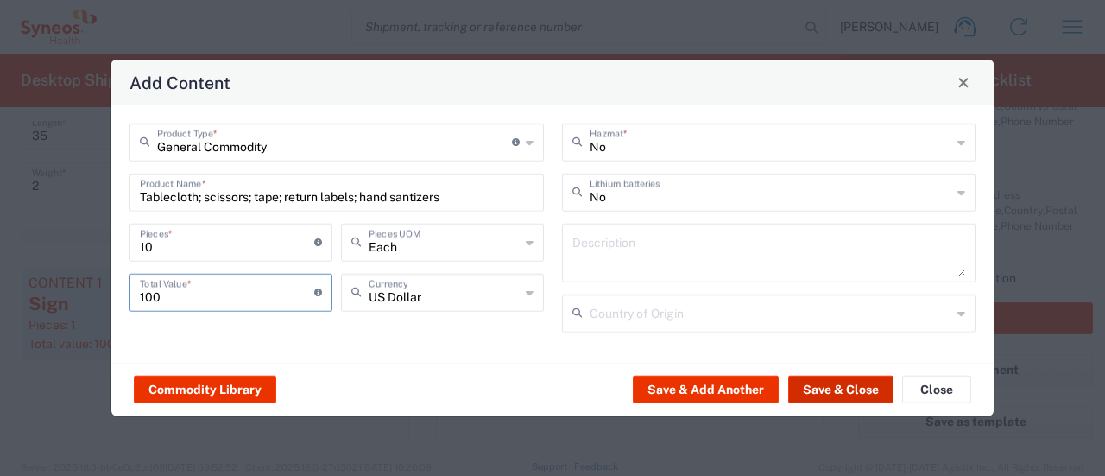
type input "100"
click at [858, 398] on button "Save & Close" at bounding box center [840, 389] width 105 height 28
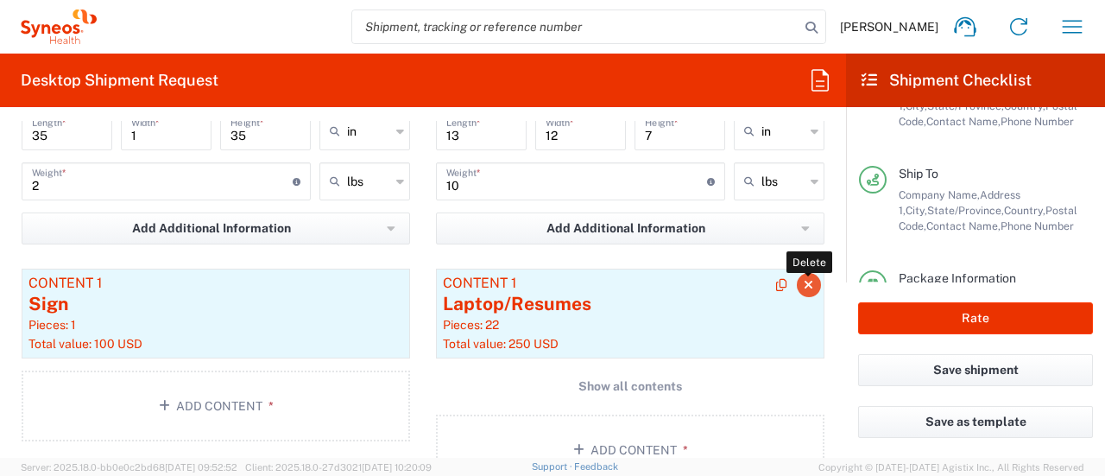
click at [803, 284] on icon "button" at bounding box center [807, 285] width 9 height 12
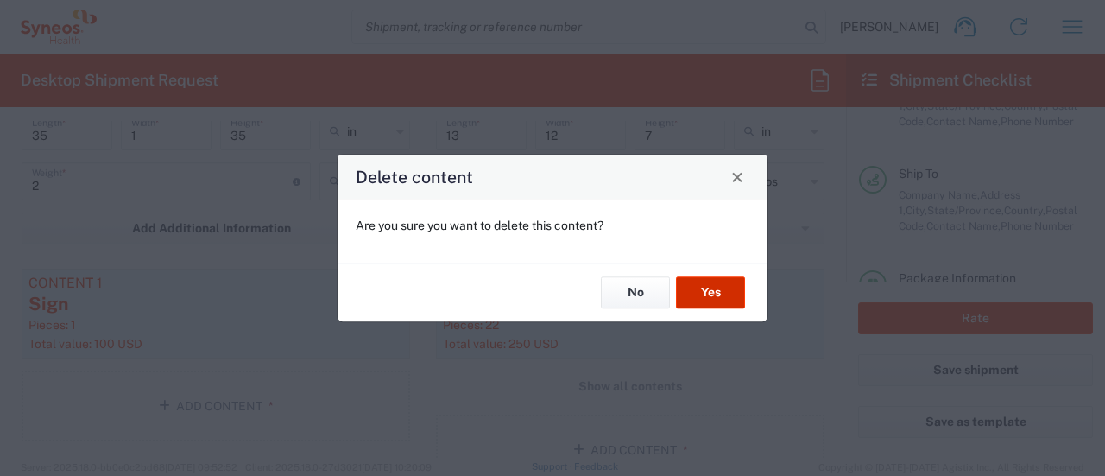
click at [697, 286] on button "Yes" at bounding box center [710, 293] width 69 height 32
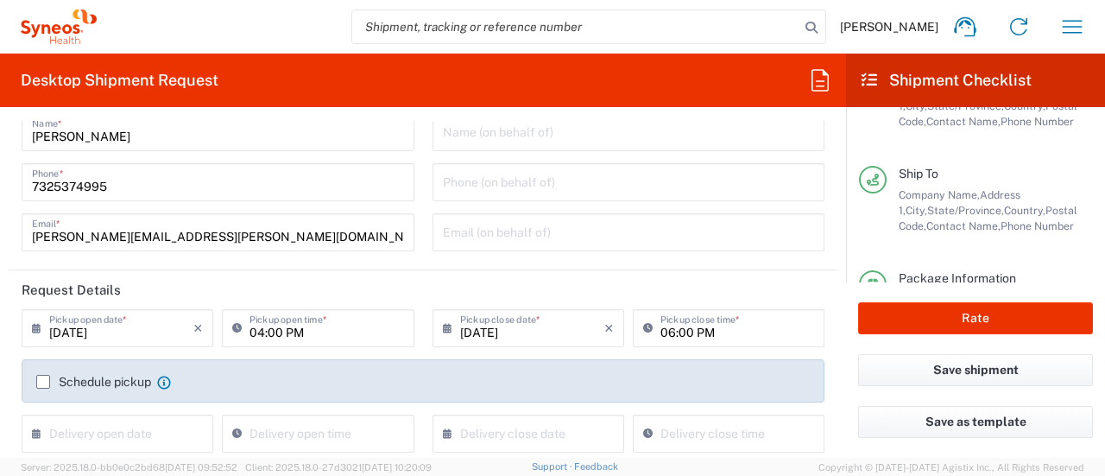
scroll to position [41, 0]
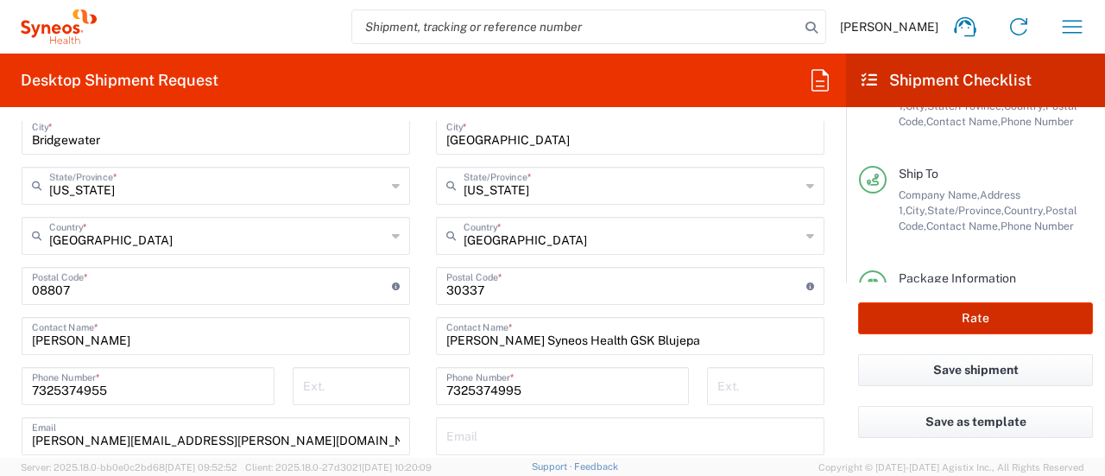
click at [955, 324] on button "Rate" at bounding box center [975, 318] width 235 height 32
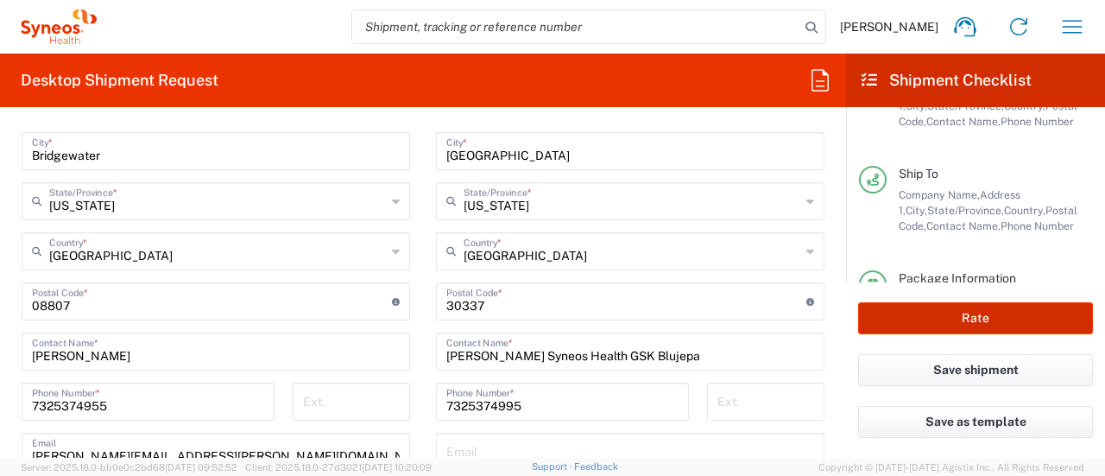
scroll to position [935, 0]
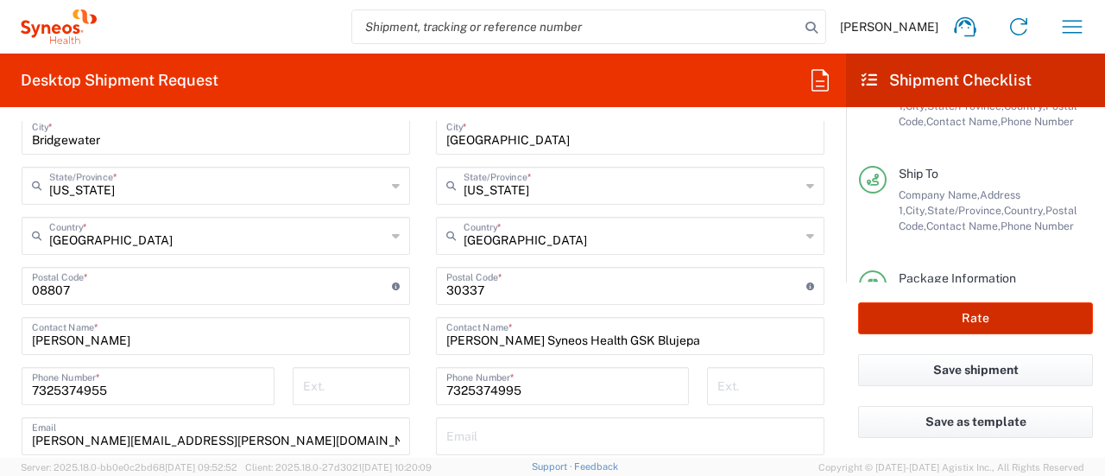
type input "6055 DEPARTMENTAL EXPENSE"
click at [955, 324] on button "Rate" at bounding box center [975, 318] width 235 height 32
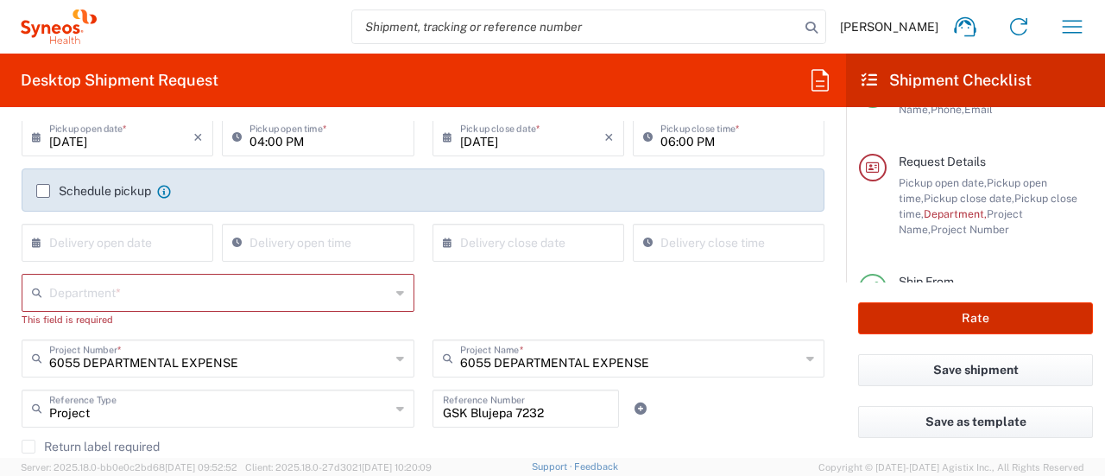
scroll to position [262, 0]
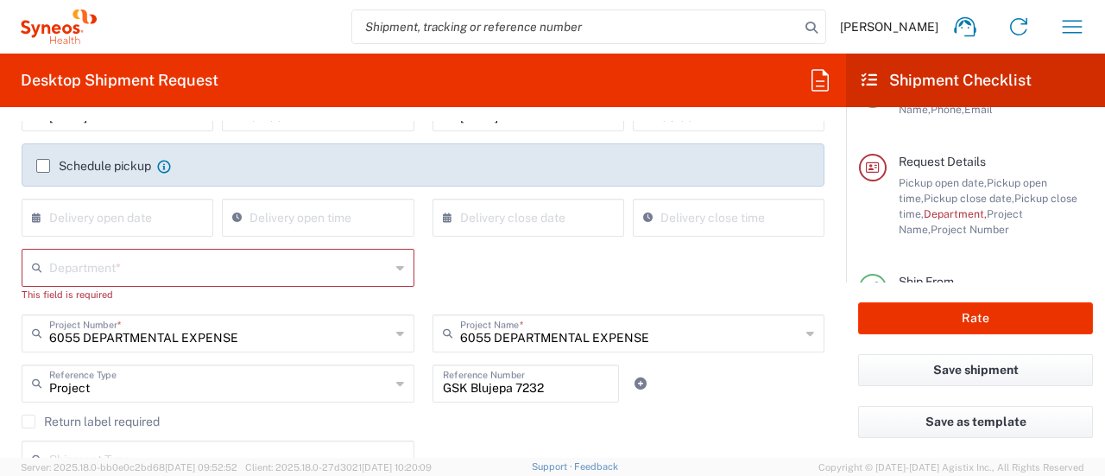
click at [207, 249] on div "Department *" at bounding box center [218, 268] width 393 height 38
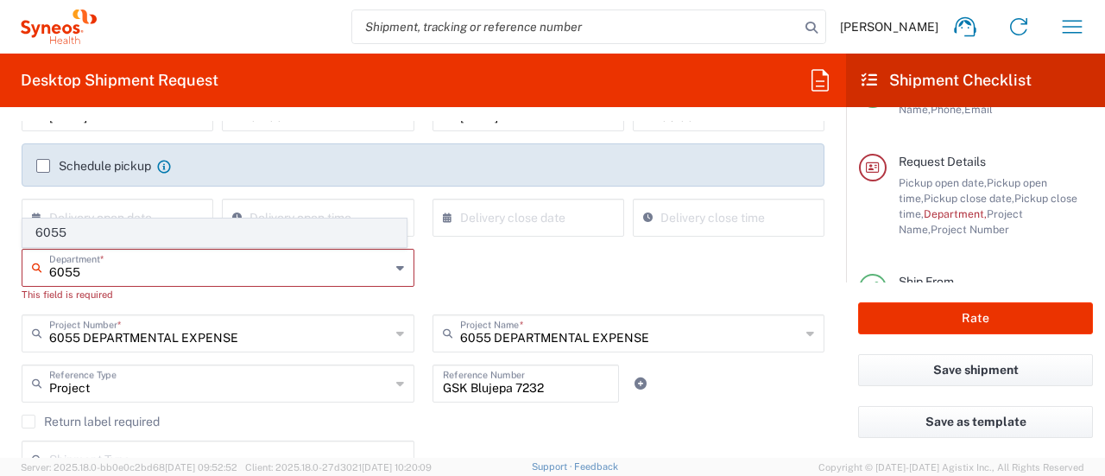
type input "6055"
click at [154, 231] on span "6055" at bounding box center [214, 232] width 382 height 27
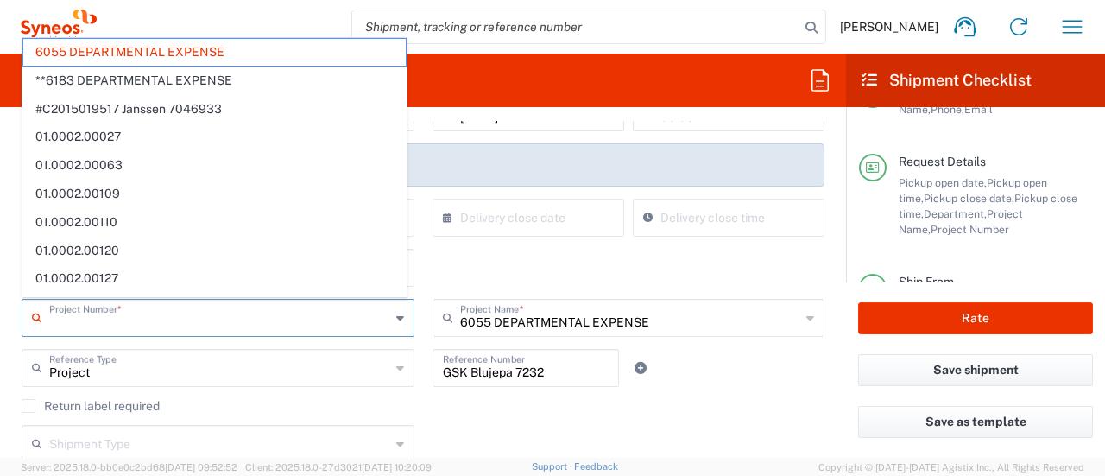
drag, startPoint x: 249, startPoint y: 324, endPoint x: 23, endPoint y: 316, distance: 225.4
click at [23, 316] on div "Project Number *" at bounding box center [218, 318] width 393 height 38
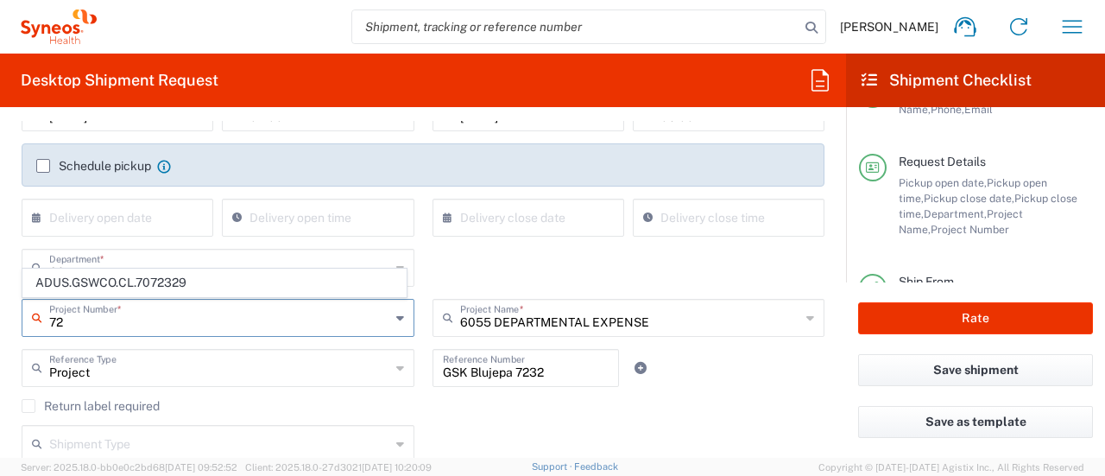
type input "7"
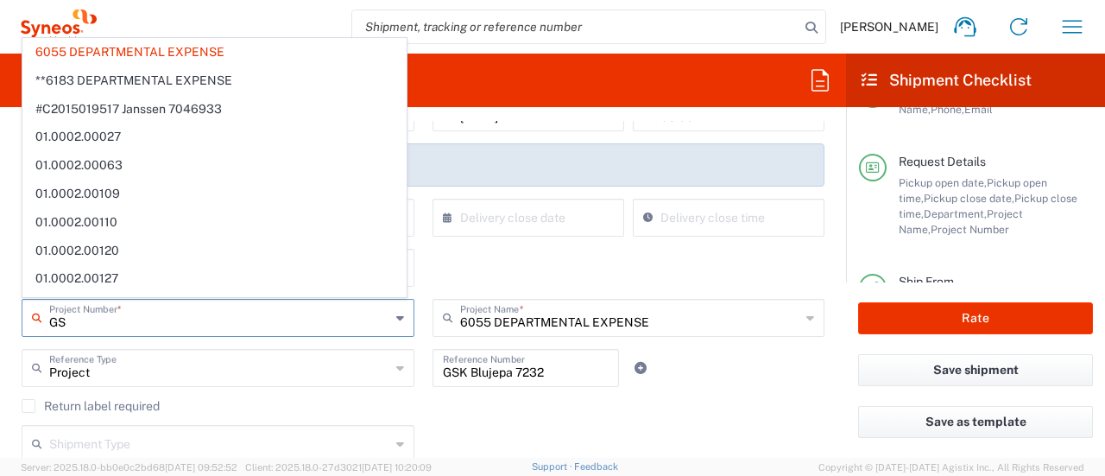
type input "GSK"
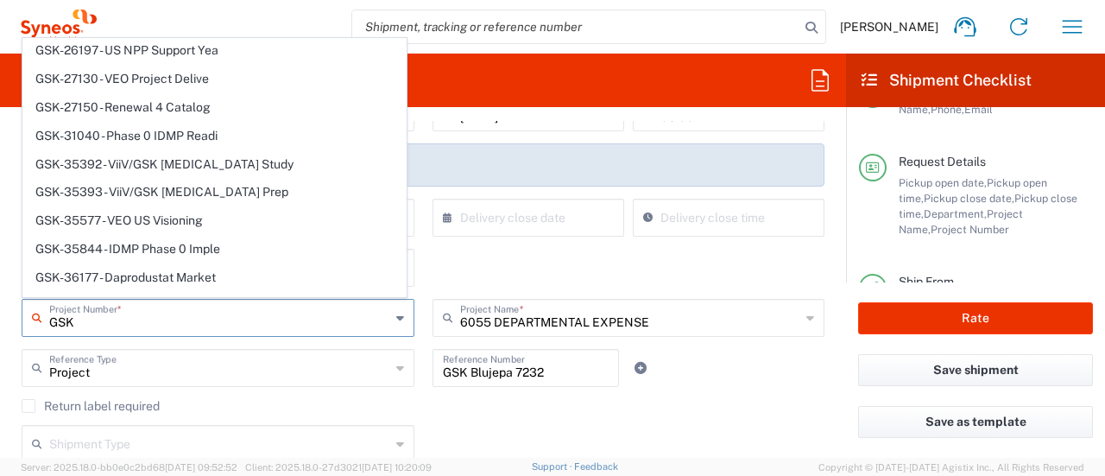
scroll to position [1127, 0]
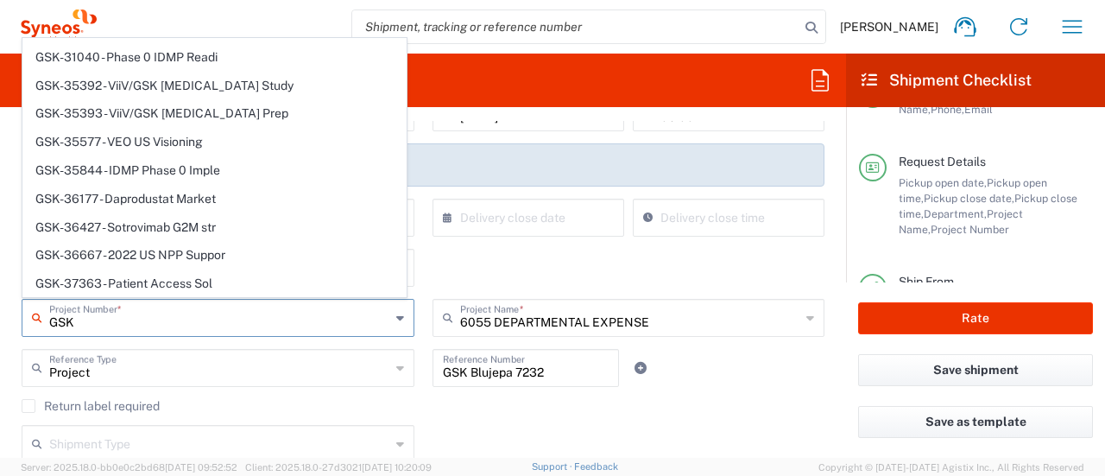
drag, startPoint x: 104, startPoint y: 319, endPoint x: 0, endPoint y: 325, distance: 104.6
click at [0, 325] on form "Requester Information [PERSON_NAME] Name * [PHONE_NUMBER] Phone * [PERSON_NAME]…" at bounding box center [423, 289] width 846 height 337
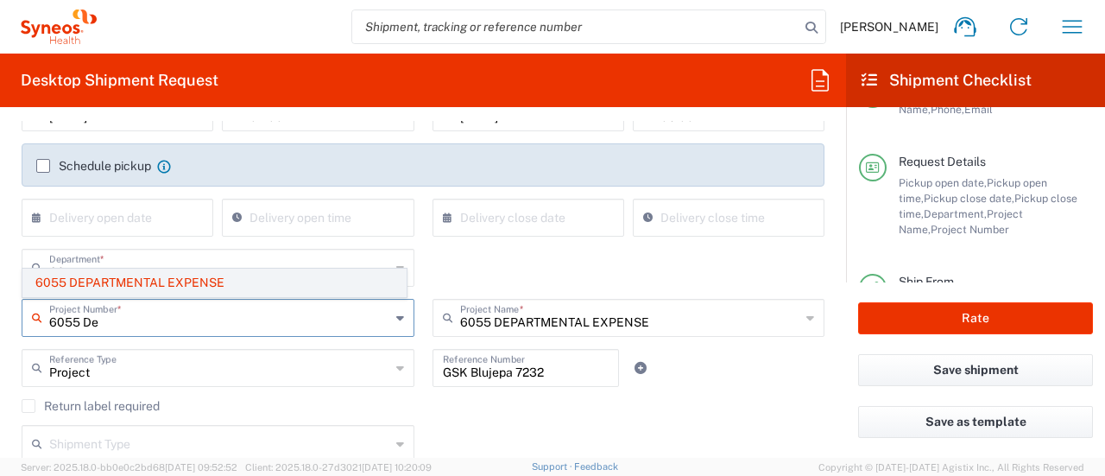
type input "6055 De"
click at [78, 283] on span "6055 DEPARTMENTAL EXPENSE" at bounding box center [214, 282] width 382 height 27
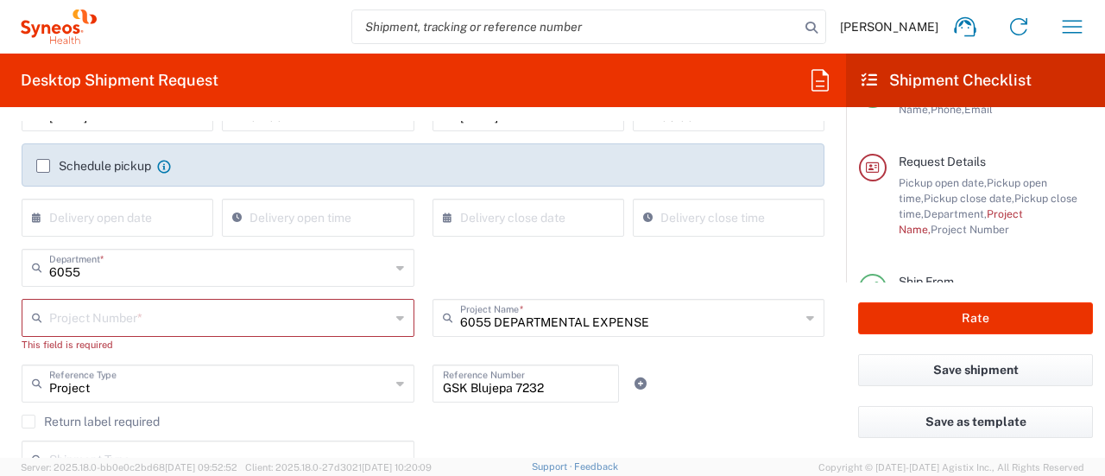
click at [312, 327] on input "text" at bounding box center [219, 316] width 341 height 30
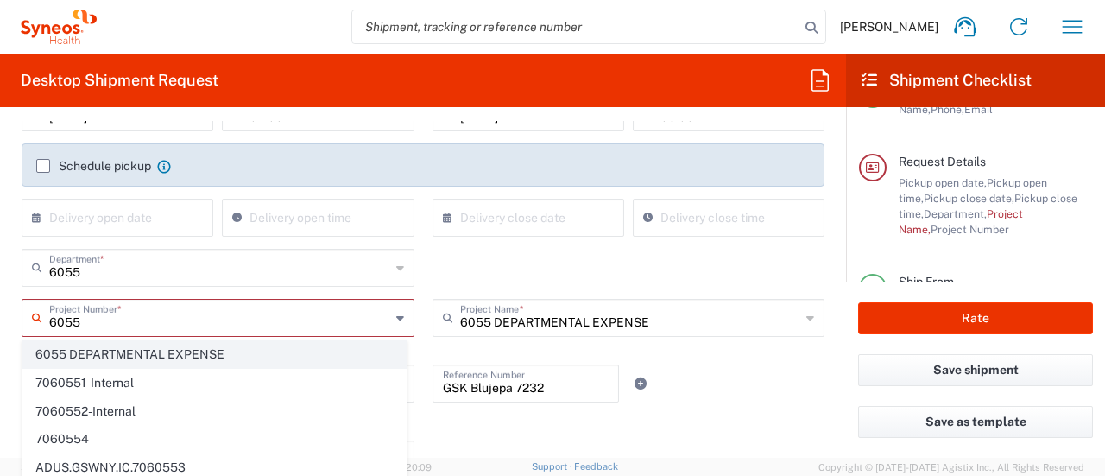
click at [242, 355] on span "6055 DEPARTMENTAL EXPENSE" at bounding box center [214, 354] width 382 height 27
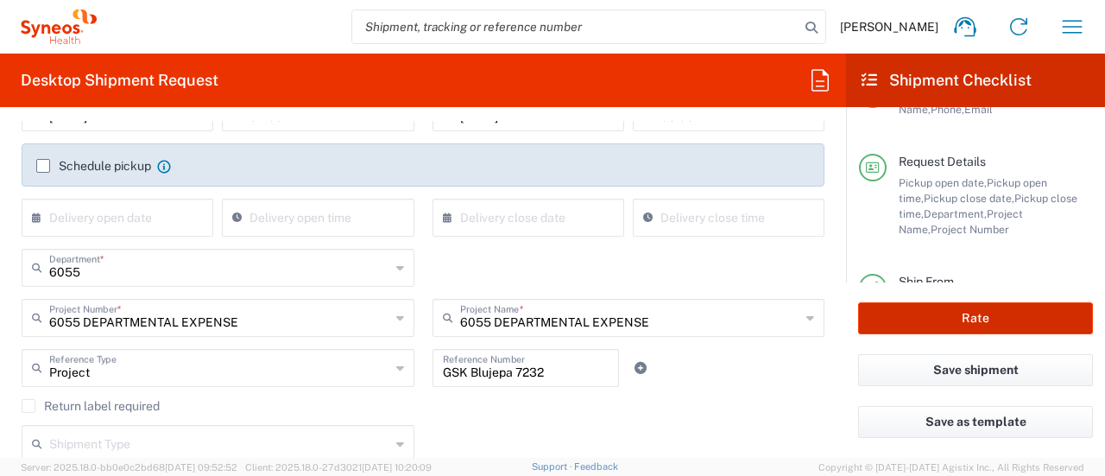
click at [916, 316] on button "Rate" at bounding box center [975, 318] width 235 height 32
type input "6055 DEPARTMENTAL EXPENSE"
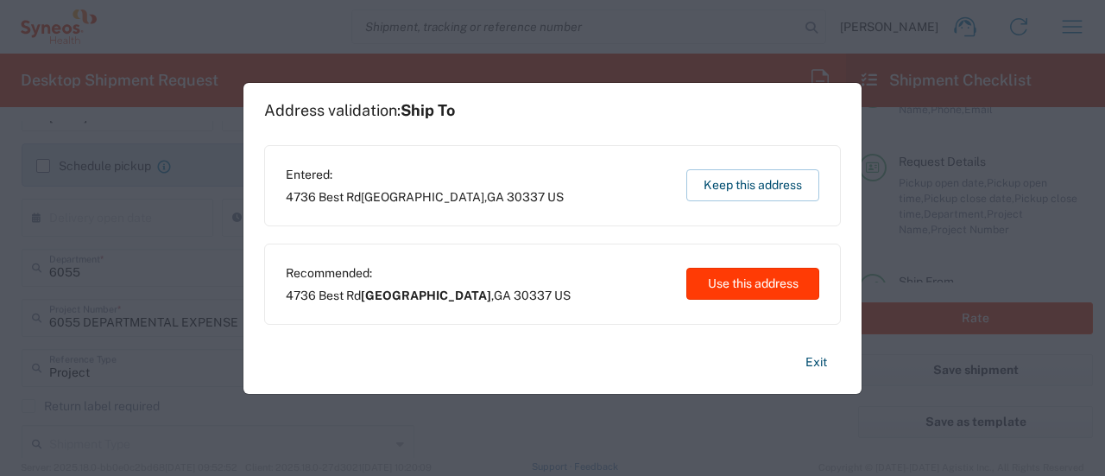
click at [746, 280] on button "Use this address" at bounding box center [752, 284] width 133 height 32
type input "[GEOGRAPHIC_DATA]"
type input "[US_STATE]"
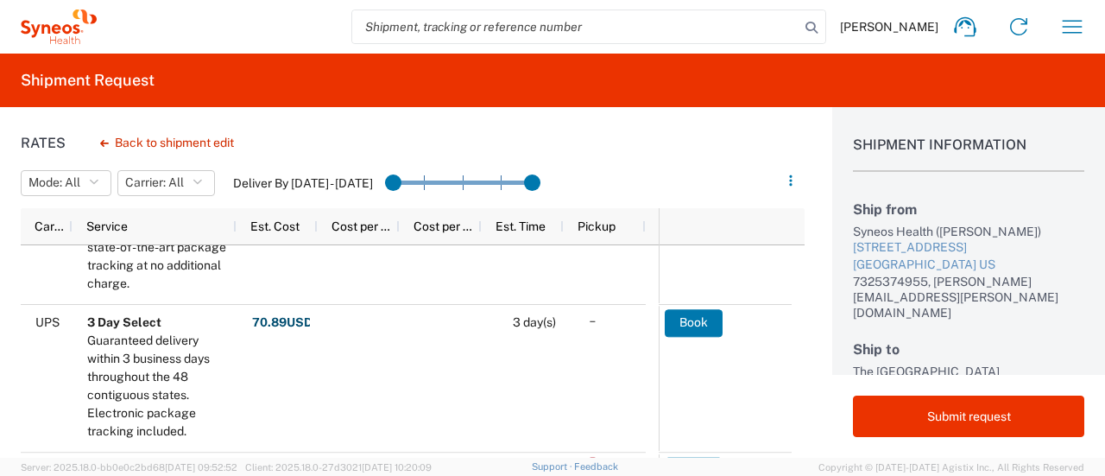
scroll to position [127, 0]
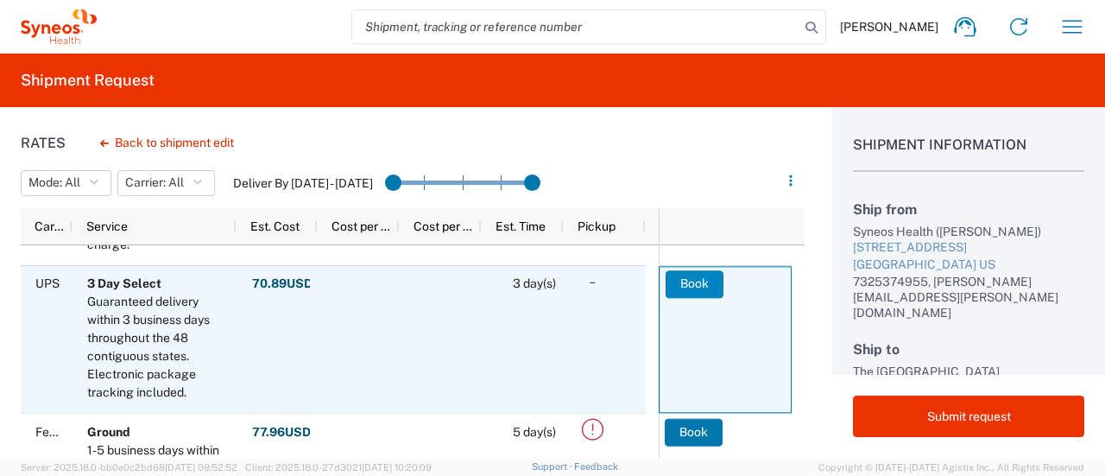
click at [682, 282] on button "Book" at bounding box center [694, 284] width 58 height 28
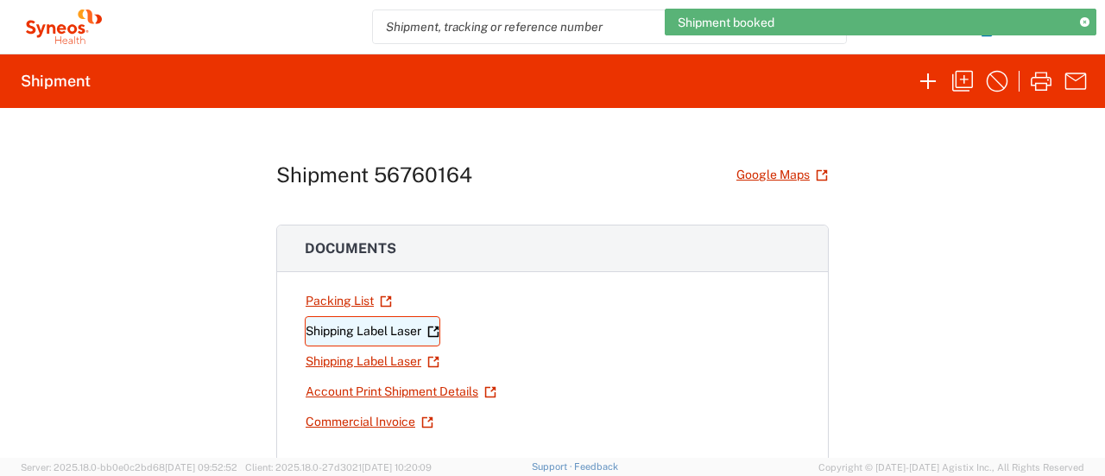
click at [345, 331] on link "Shipping Label Laser" at bounding box center [372, 331] width 135 height 30
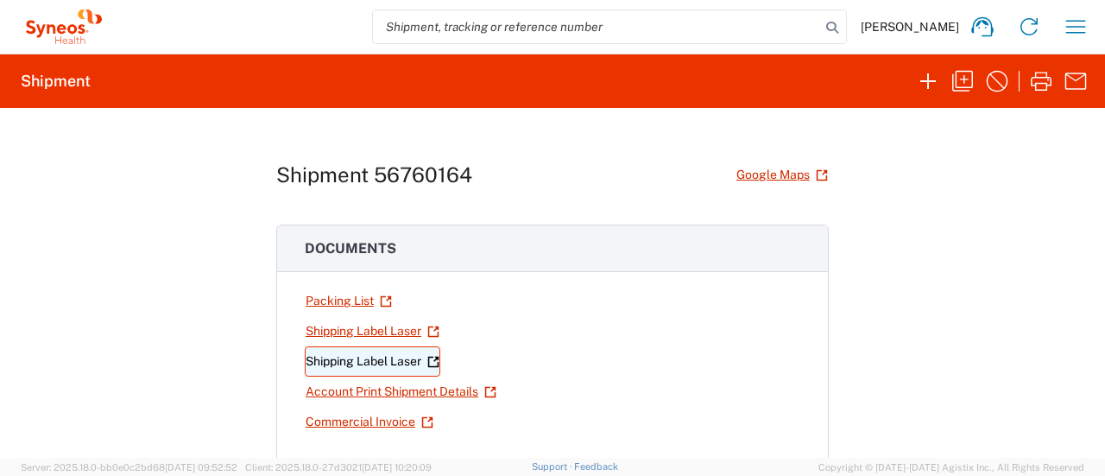
click at [392, 360] on link "Shipping Label Laser" at bounding box center [372, 361] width 135 height 30
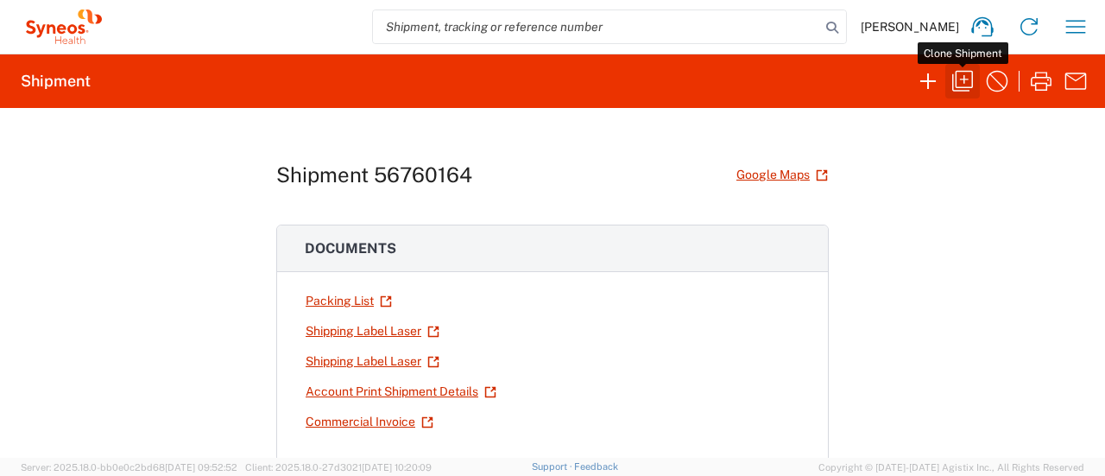
click at [966, 79] on icon "button" at bounding box center [962, 81] width 21 height 21
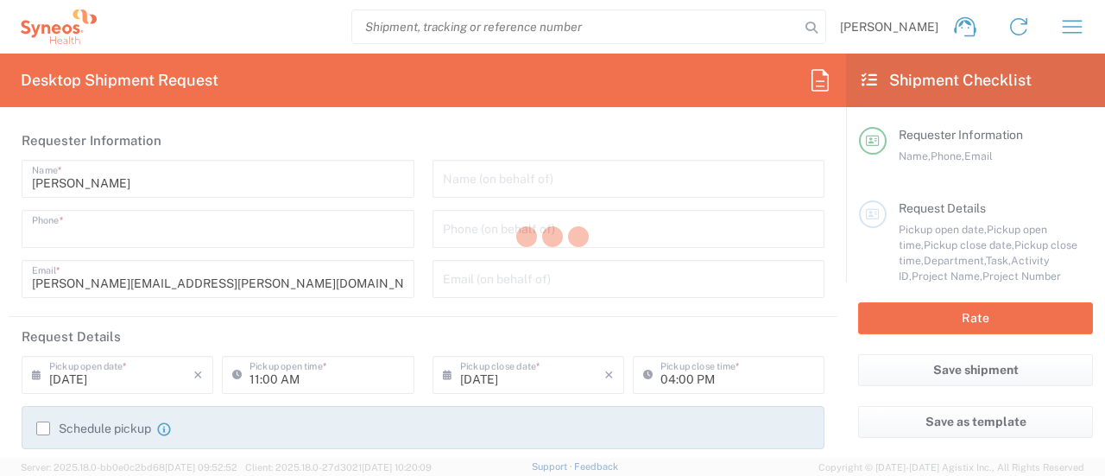
type input "7325374995"
type input "04:00 PM"
type input "06:00 PM"
type input "Project"
type input "GSK Blujepa 7232"
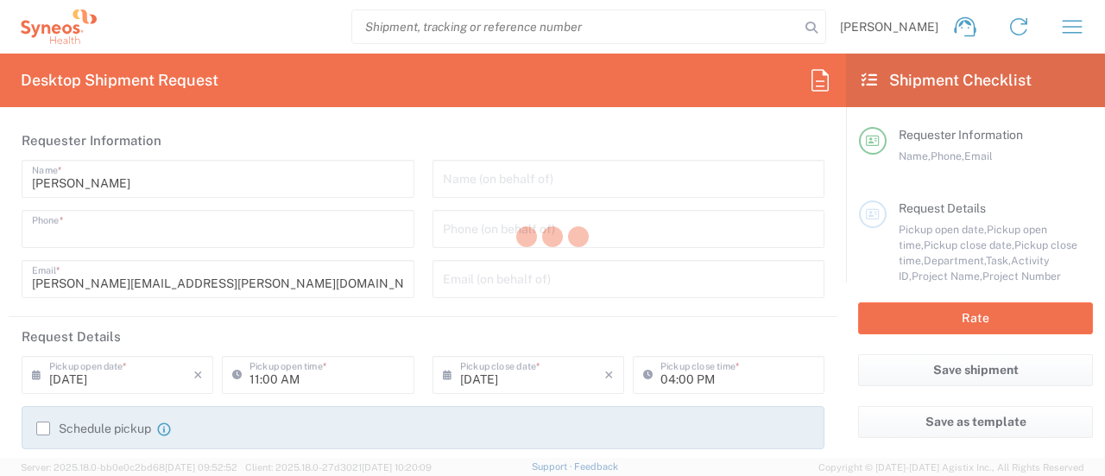
type input "Syneos Health Commercial Servi- [GEOGRAPHIC_DATA] [GEOGRAPHIC_DATA]"
type input "Syneos Health"
type input "[STREET_ADDRESS]"
type input "3rd Floor"
type input "Bridgewater"
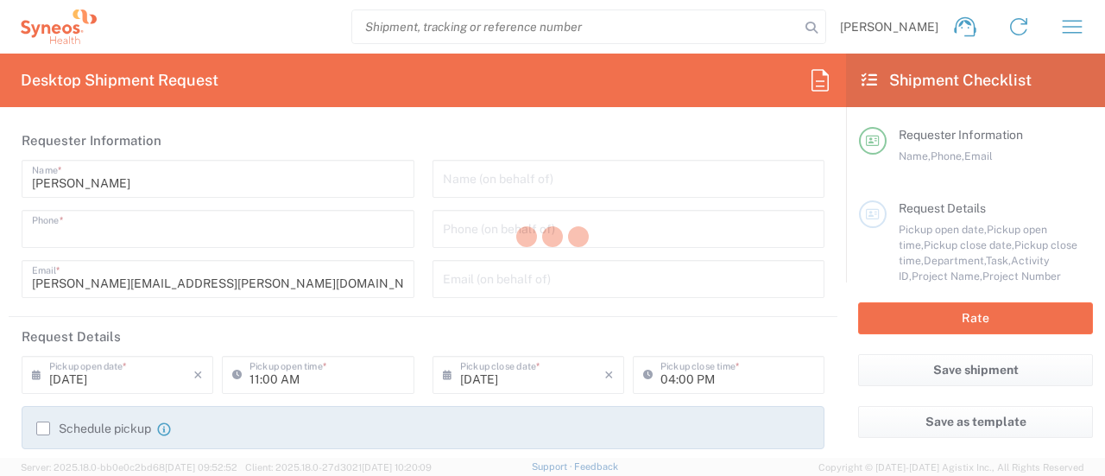
type input "[US_STATE]"
type input "08807"
type input "[PERSON_NAME]"
type input "7325374955"
type input "[PERSON_NAME][EMAIL_ADDRESS][PERSON_NAME][DOMAIN_NAME]"
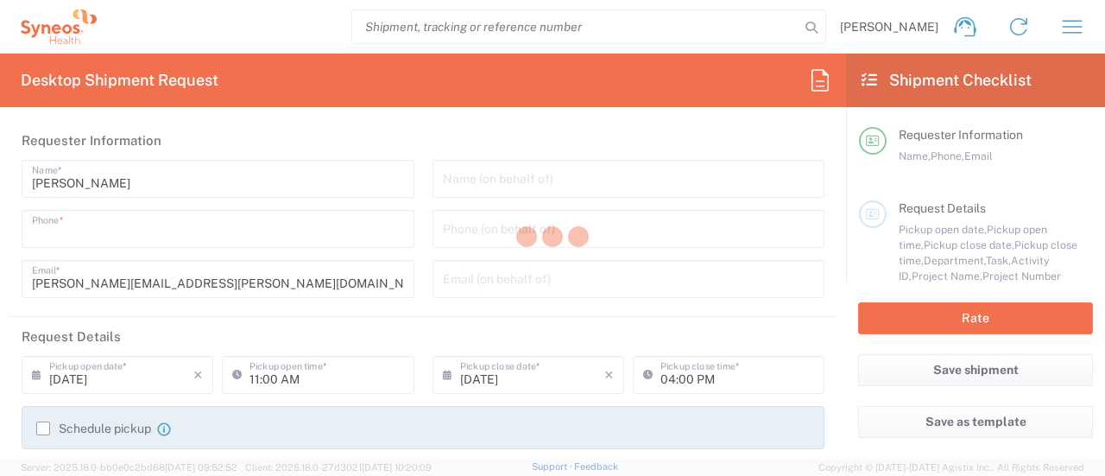
type input "The [GEOGRAPHIC_DATA]"
type input "4736 Best Rd"
type input "[GEOGRAPHIC_DATA]"
type input "30337"
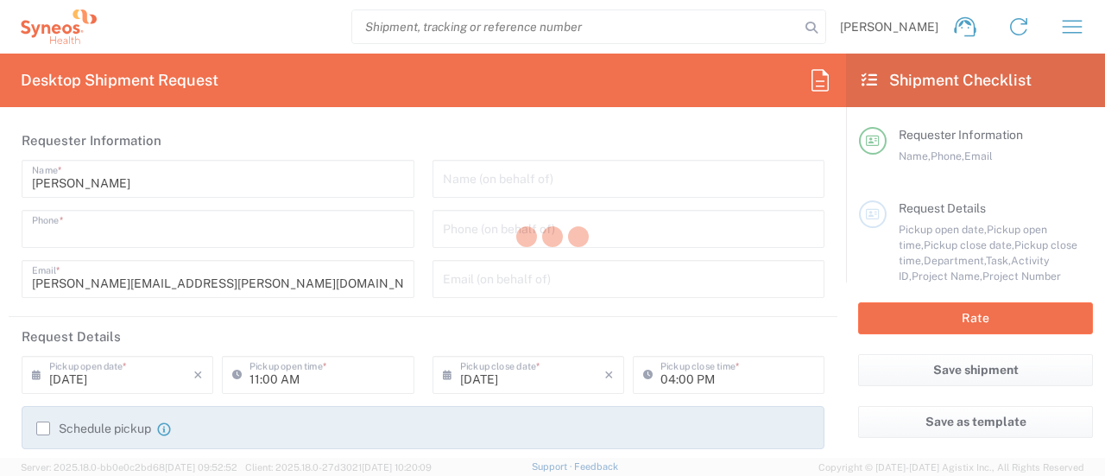
type input "[PERSON_NAME] Syneos Health GSK Blujepa"
type input "7325374995"
type input "Sender/Shipper"
type input "[US_STATE]"
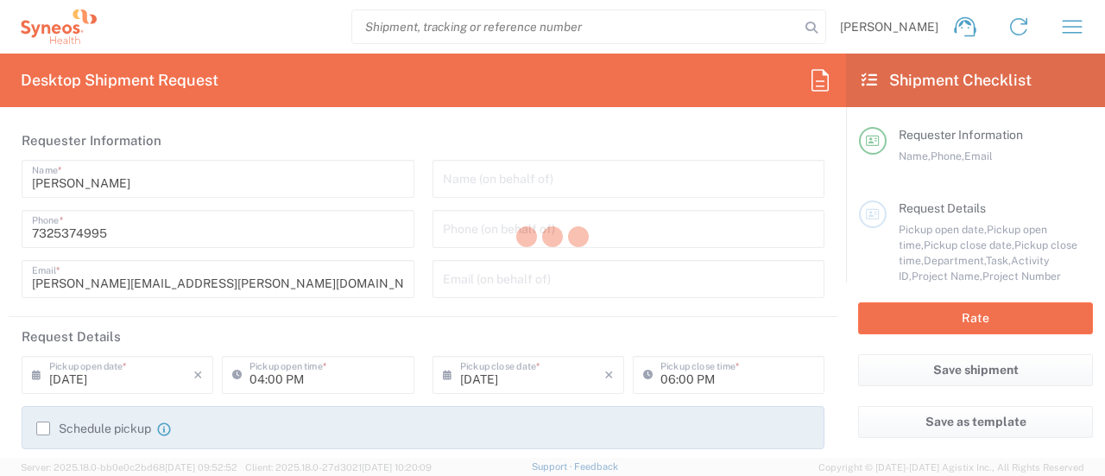
type input "Your Packaging"
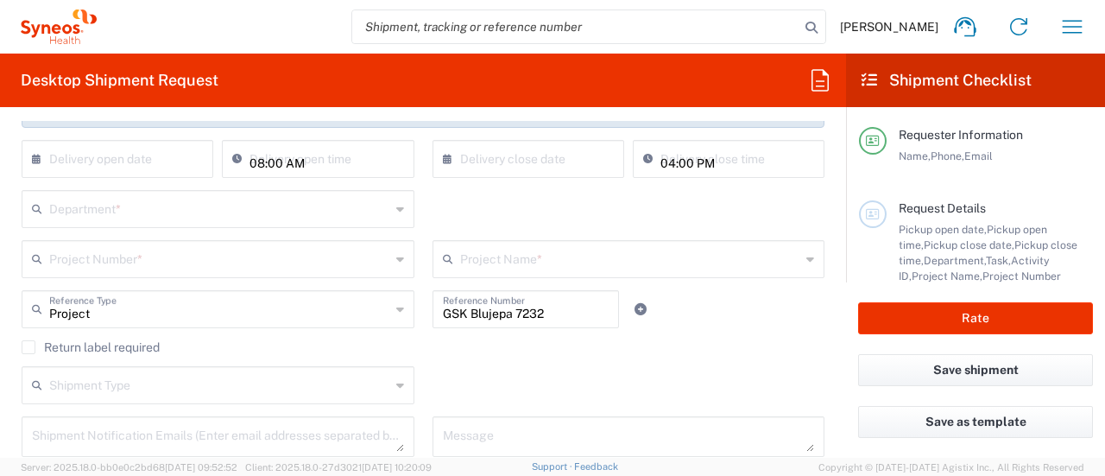
scroll to position [326, 0]
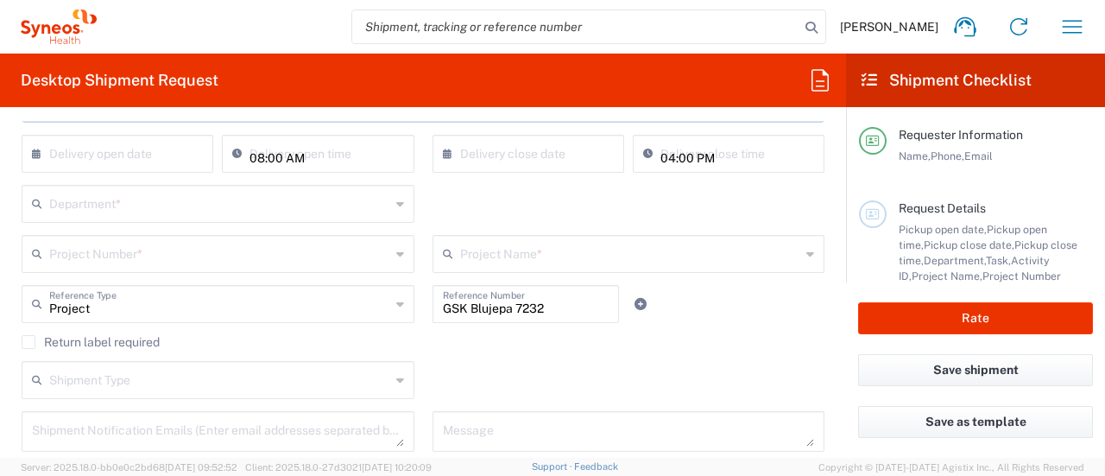
click at [148, 206] on input "text" at bounding box center [219, 202] width 341 height 30
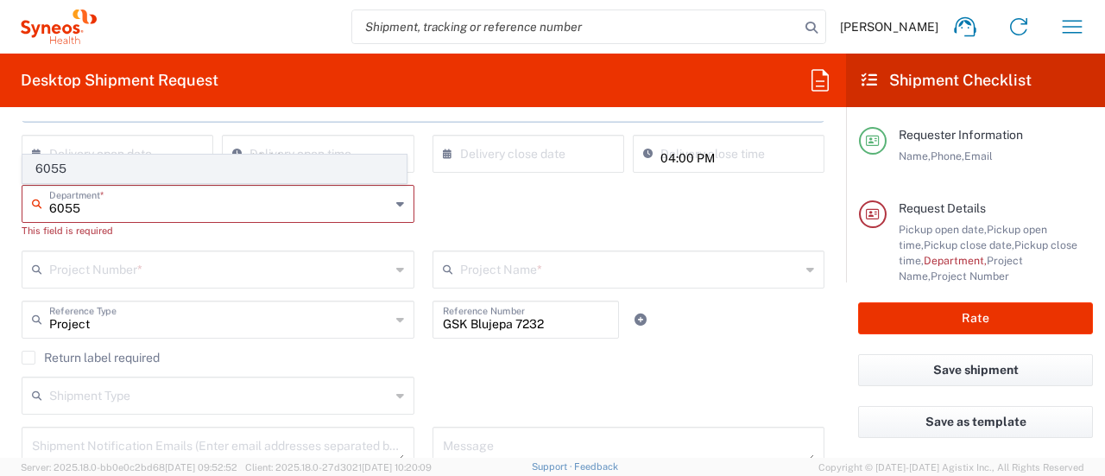
type input "6055"
click at [129, 170] on span "6055" at bounding box center [214, 168] width 382 height 27
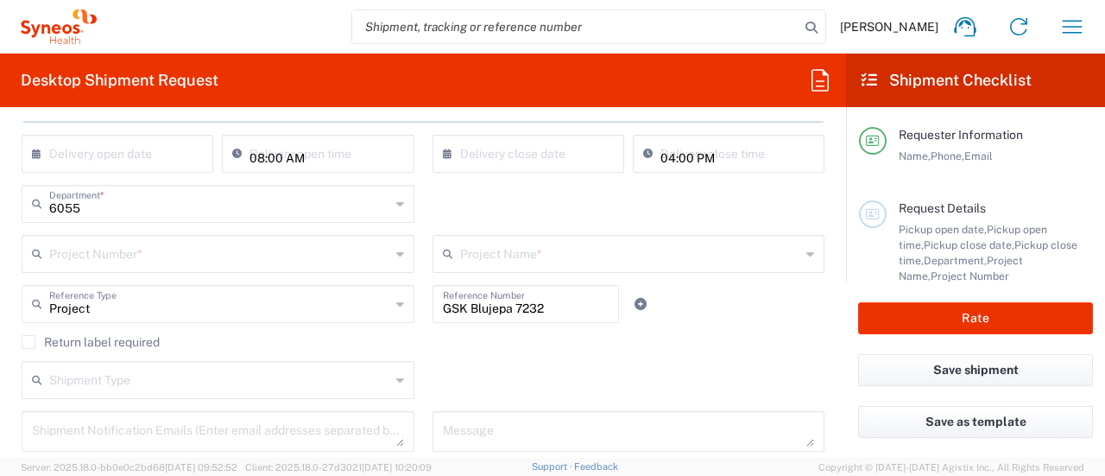
click at [123, 257] on input "text" at bounding box center [219, 252] width 341 height 30
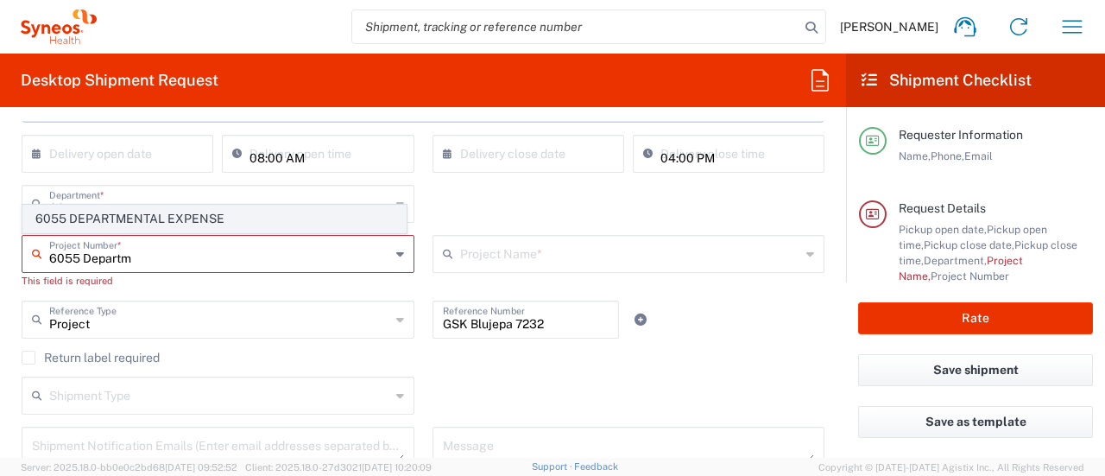
click at [155, 225] on span "6055 DEPARTMENTAL EXPENSE" at bounding box center [214, 218] width 382 height 27
type input "6055 DEPARTMENTAL EXPENSE"
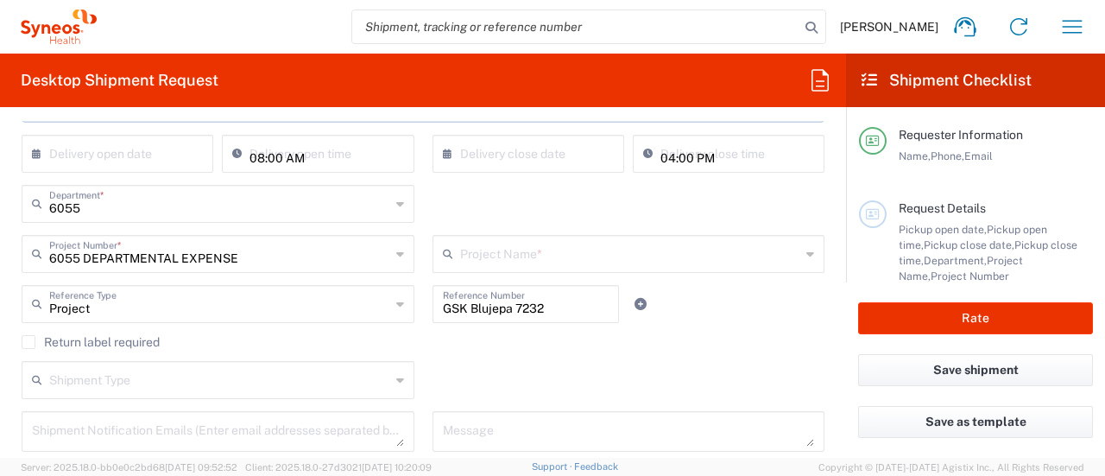
type input "6055 DEPARTMENTAL EXPENSE"
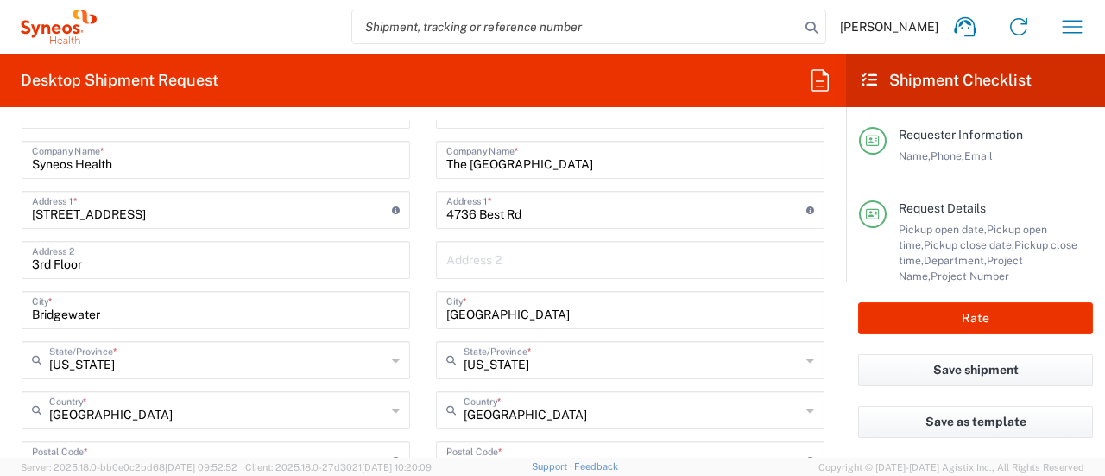
scroll to position [583, 0]
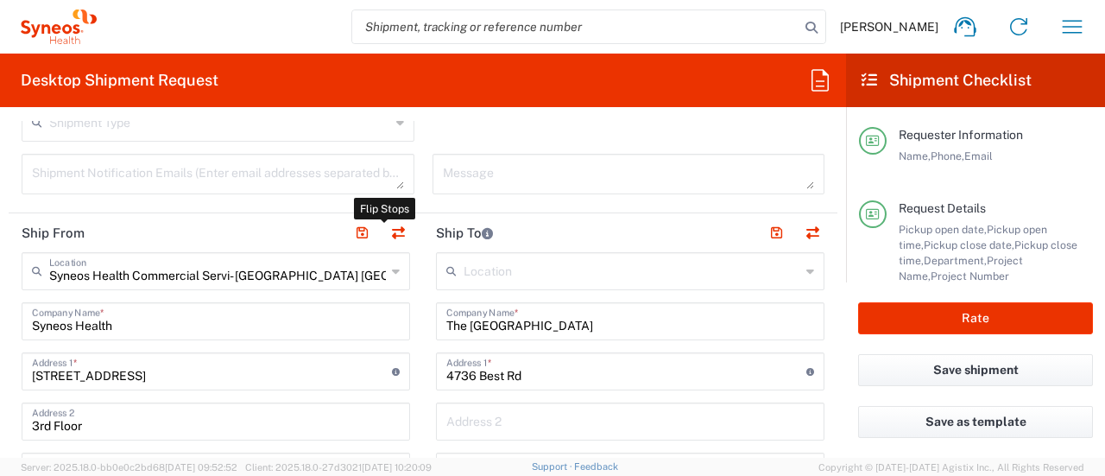
click at [389, 228] on button "button" at bounding box center [398, 233] width 24 height 24
type input "The [GEOGRAPHIC_DATA]"
type input "4736 Best Rd"
type input "[GEOGRAPHIC_DATA]"
type input "[US_STATE]"
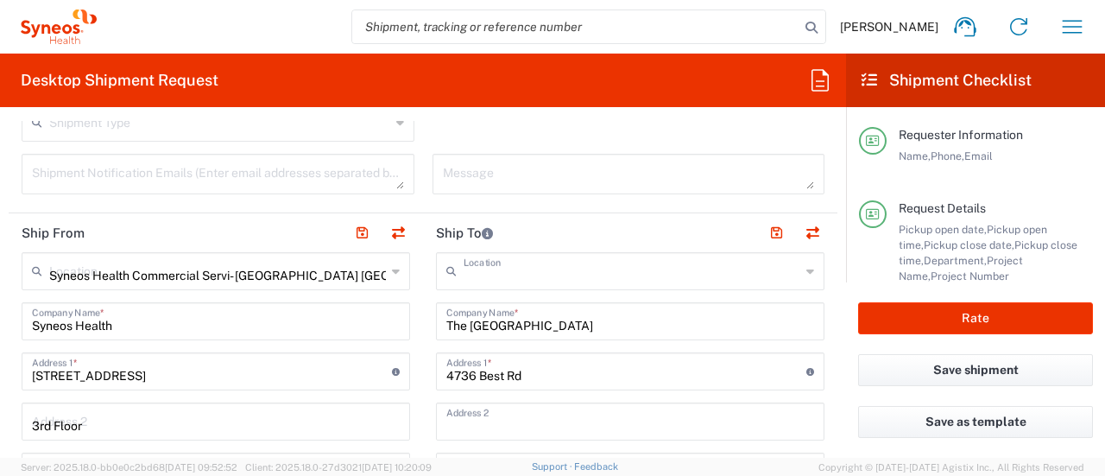
type input "30337"
type input "[PERSON_NAME] Syneos Health GSK Blujepa"
type input "7325374995"
type input "Syneos Health Commercial Servi- [GEOGRAPHIC_DATA] [GEOGRAPHIC_DATA]"
type input "Syneos Health"
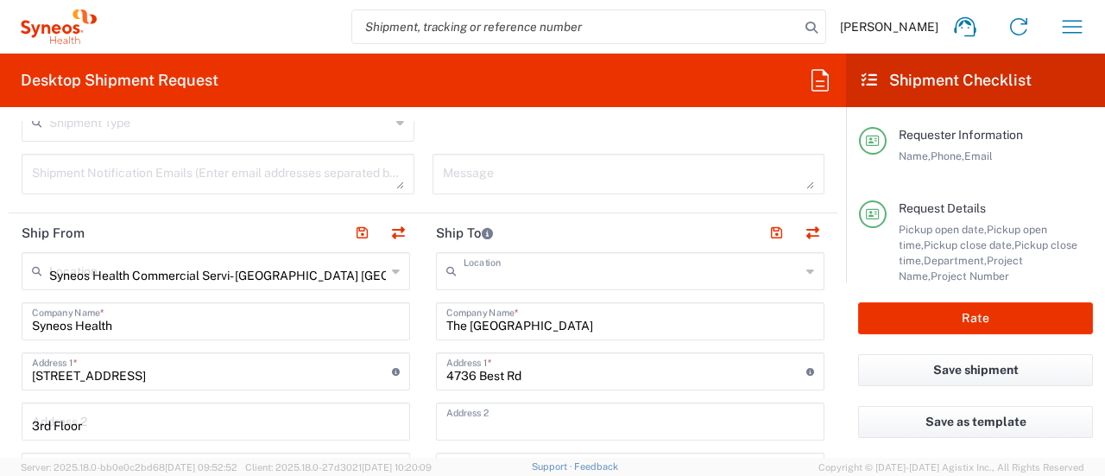
type input "[STREET_ADDRESS]"
type input "3rd Floor"
type input "Bridgewater"
type input "[US_STATE]"
type input "08807"
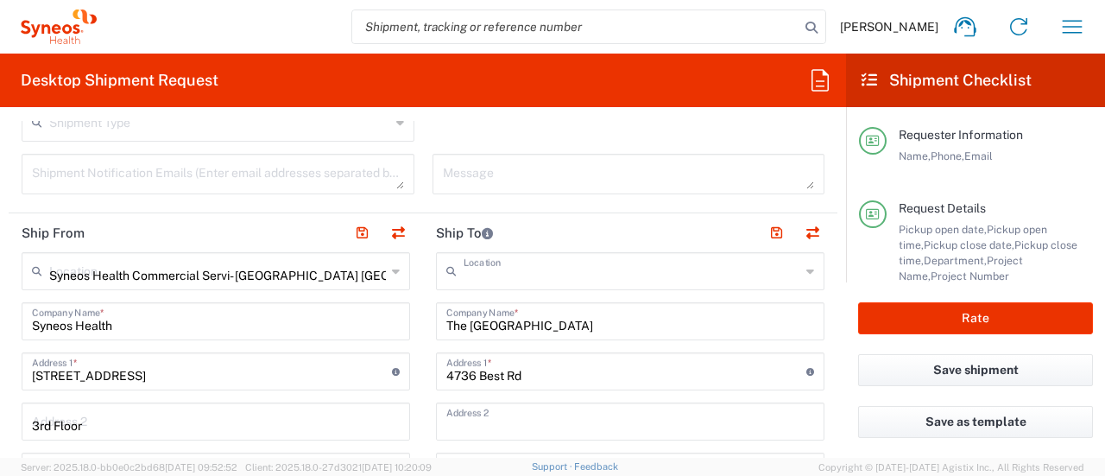
type input "[PERSON_NAME]"
type input "7325374955"
type input "[PERSON_NAME][EMAIL_ADDRESS][PERSON_NAME][DOMAIN_NAME]"
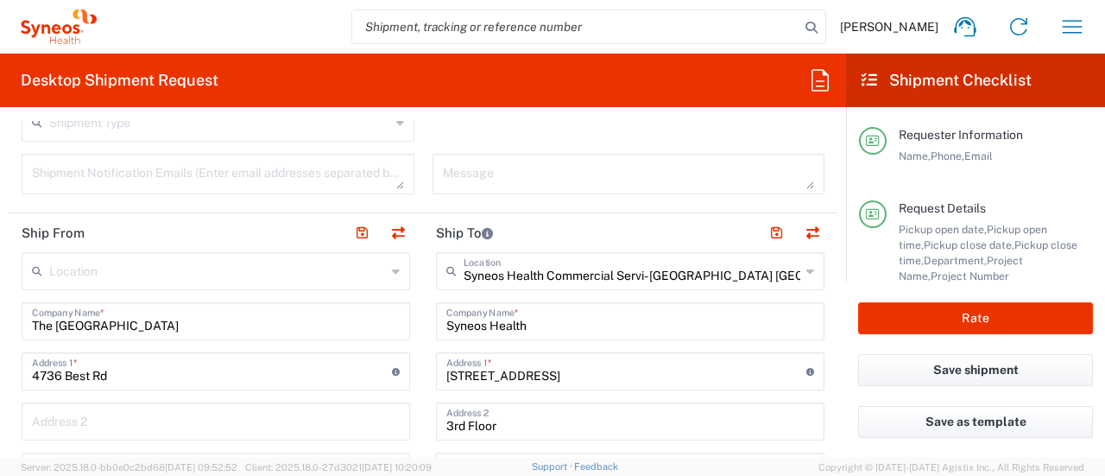
type input "TIN"
type input "522111058"
type input "EORI"
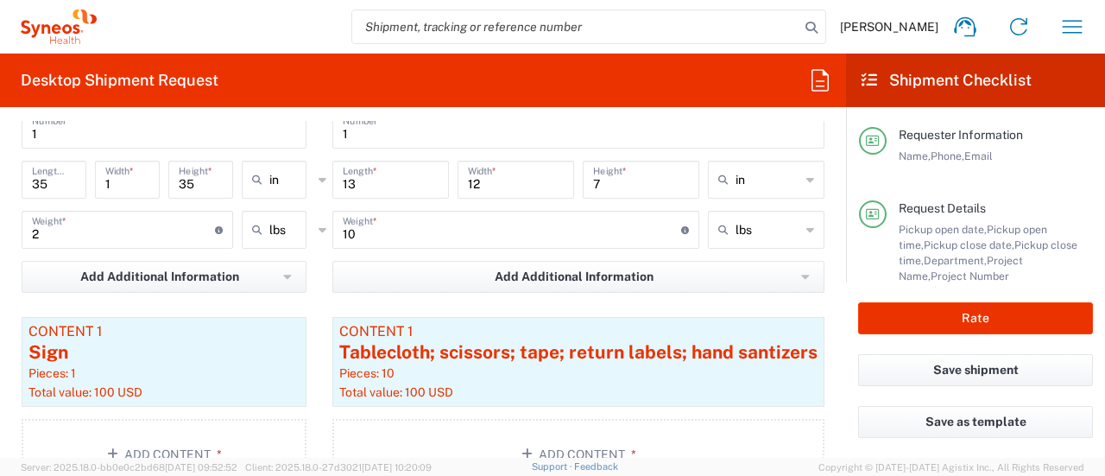
scroll to position [1647, 0]
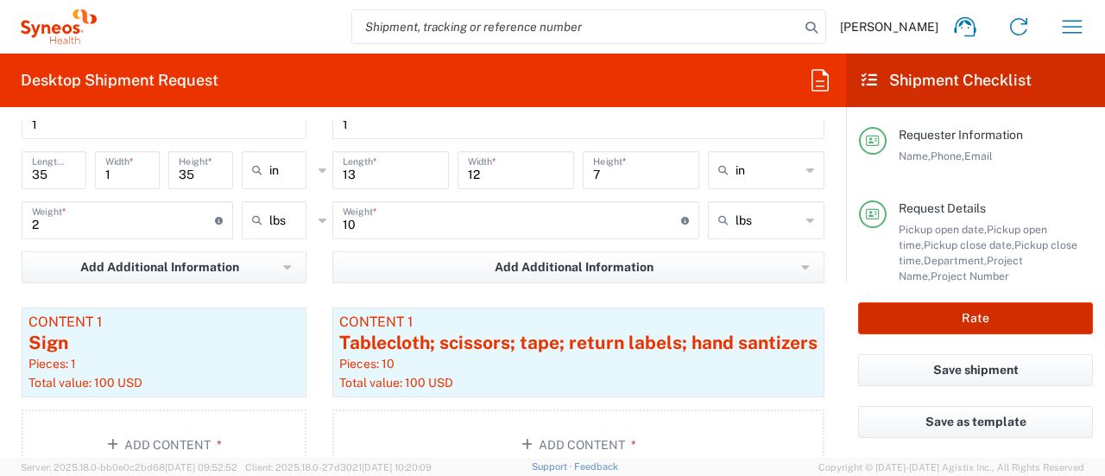
click at [939, 316] on button "Rate" at bounding box center [975, 318] width 235 height 32
type input "6055 DEPARTMENTAL EXPENSE"
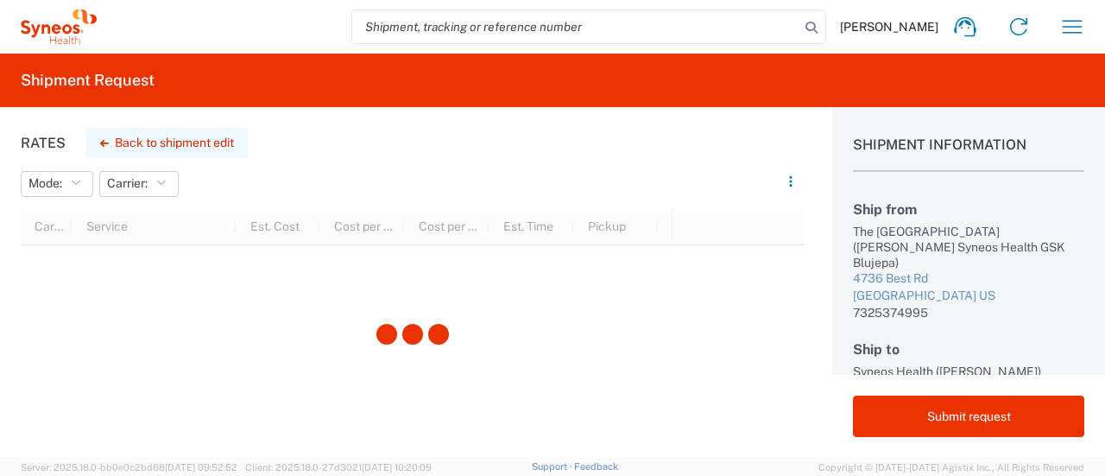
click at [192, 141] on button "Back to shipment edit" at bounding box center [166, 143] width 161 height 30
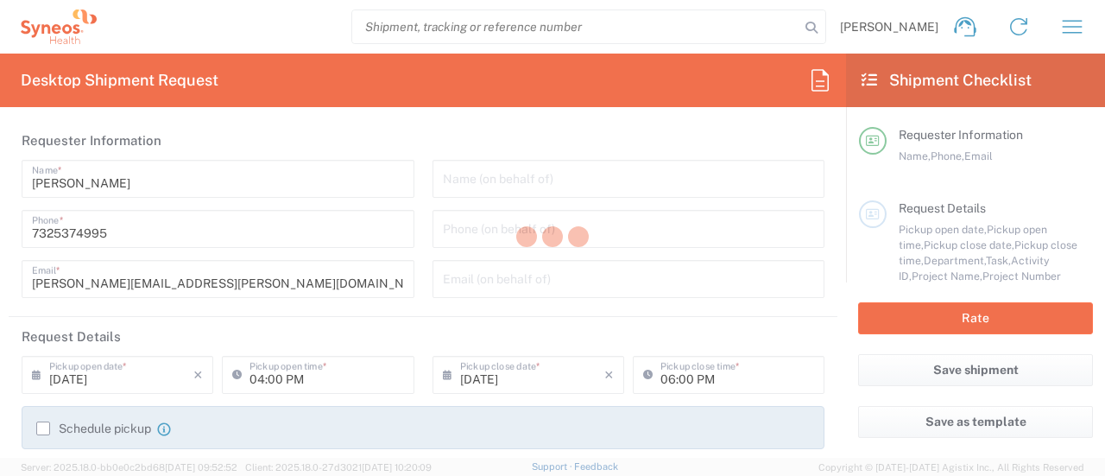
type input "6055 DEPARTMENTAL EXPENSE"
type input "[US_STATE]"
type input "Your Packaging"
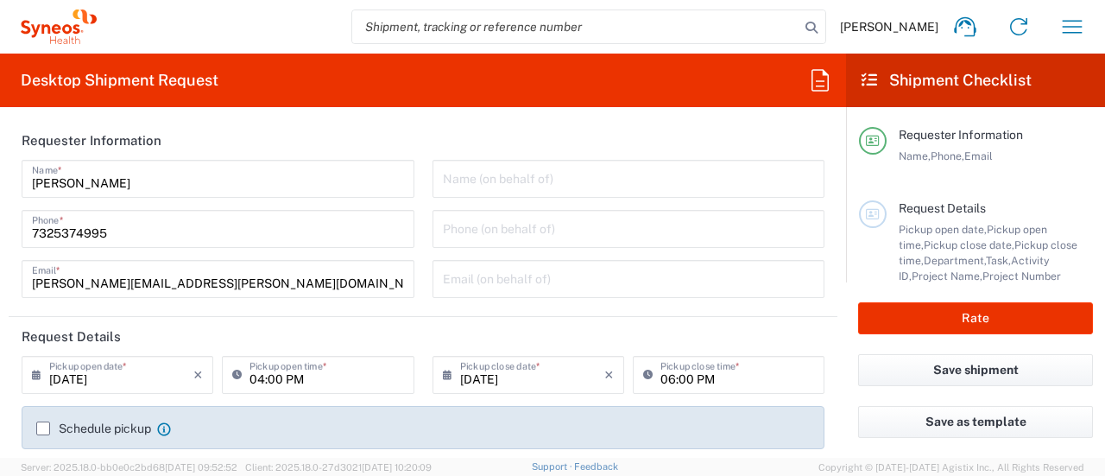
type input "6055"
type input "Your Packaging"
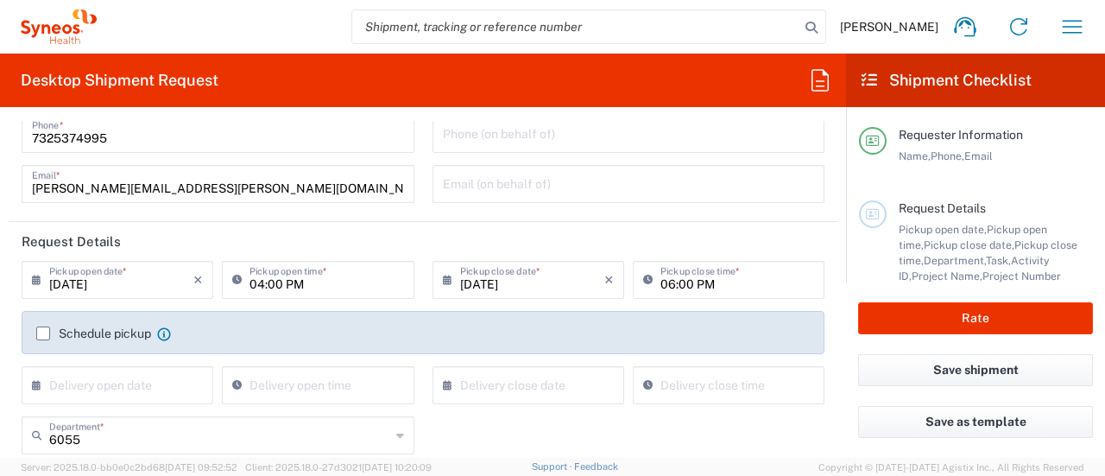
scroll to position [110, 0]
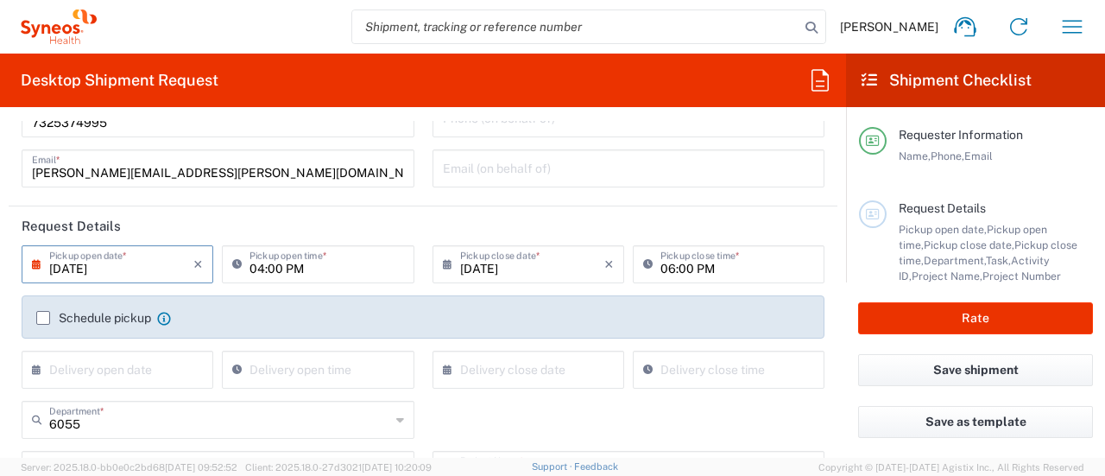
click at [151, 269] on input "[DATE]" at bounding box center [121, 263] width 144 height 30
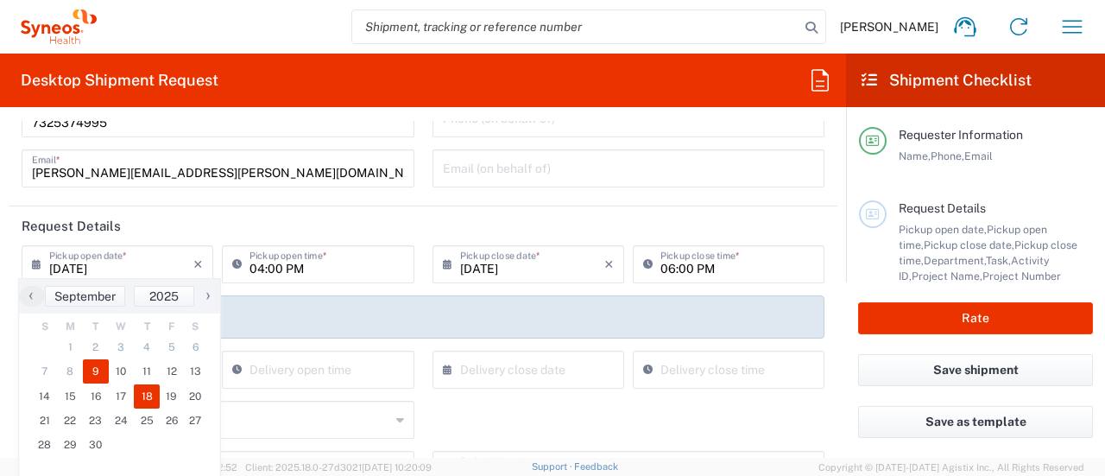
click at [147, 394] on span "18" at bounding box center [147, 396] width 26 height 24
type input "[DATE]"
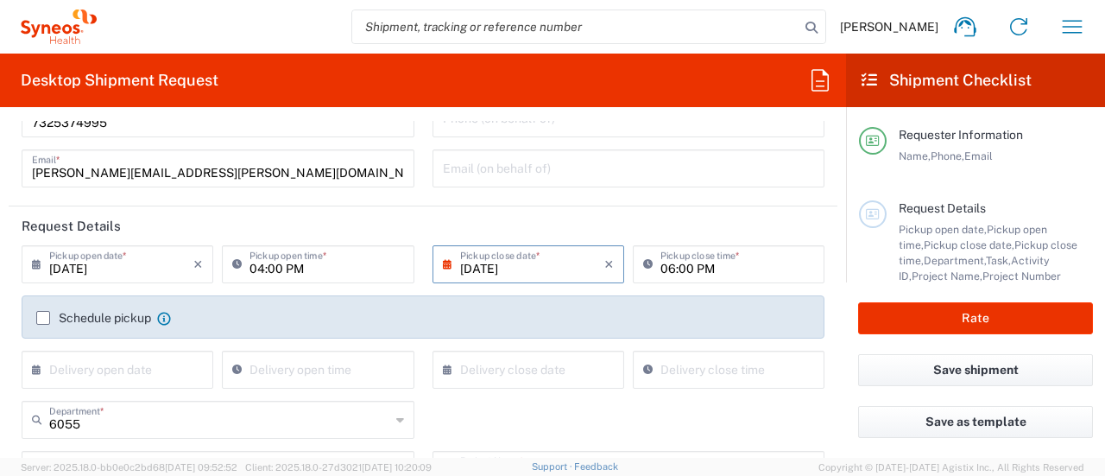
click at [39, 320] on label "Schedule pickup" at bounding box center [93, 318] width 115 height 14
click at [43, 318] on input "Schedule pickup" at bounding box center [43, 318] width 0 height 0
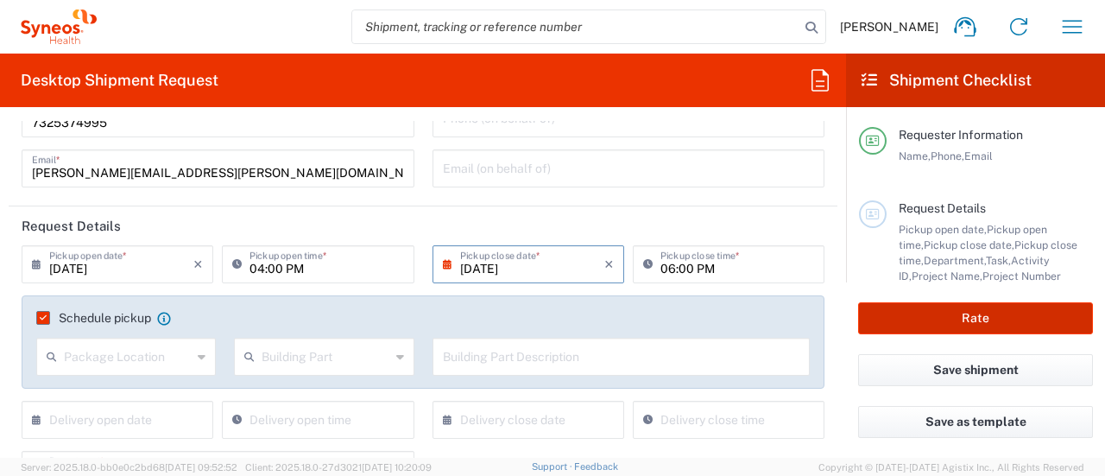
click at [943, 312] on button "Rate" at bounding box center [975, 318] width 235 height 32
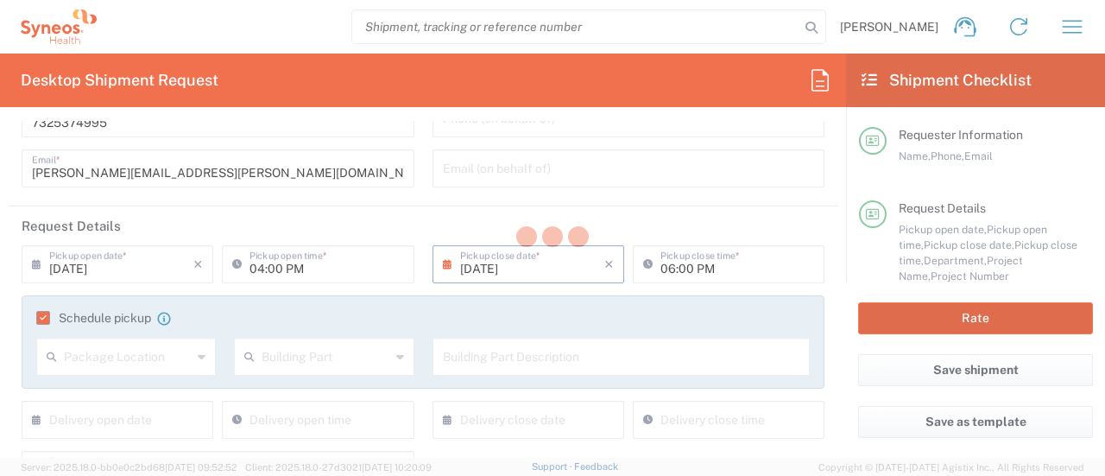
type input "6055 DEPARTMENTAL EXPENSE"
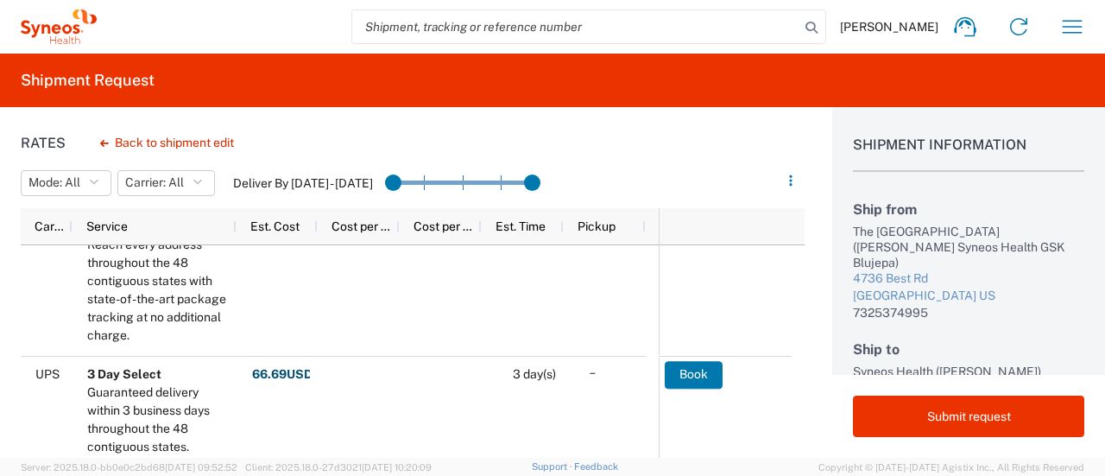
scroll to position [55, 0]
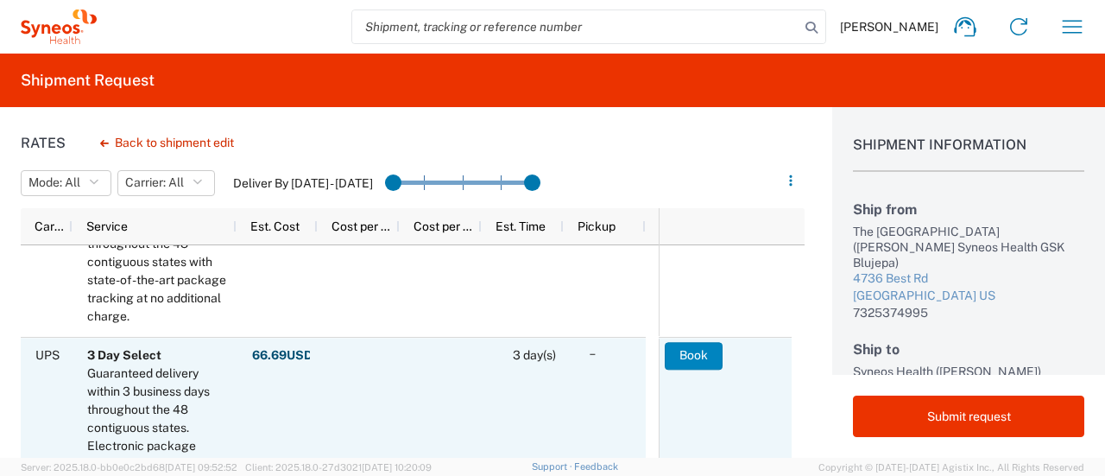
click at [682, 350] on button "Book" at bounding box center [694, 356] width 58 height 28
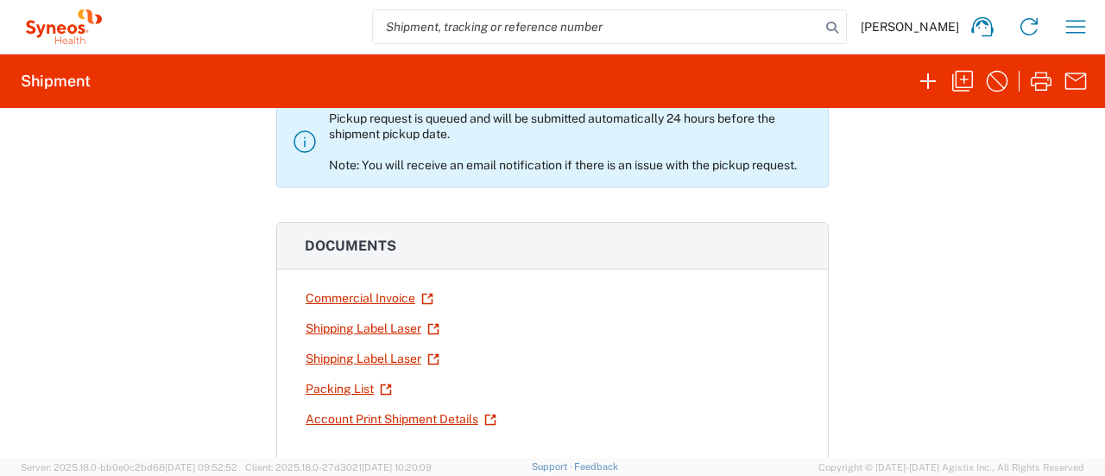
scroll to position [134, 0]
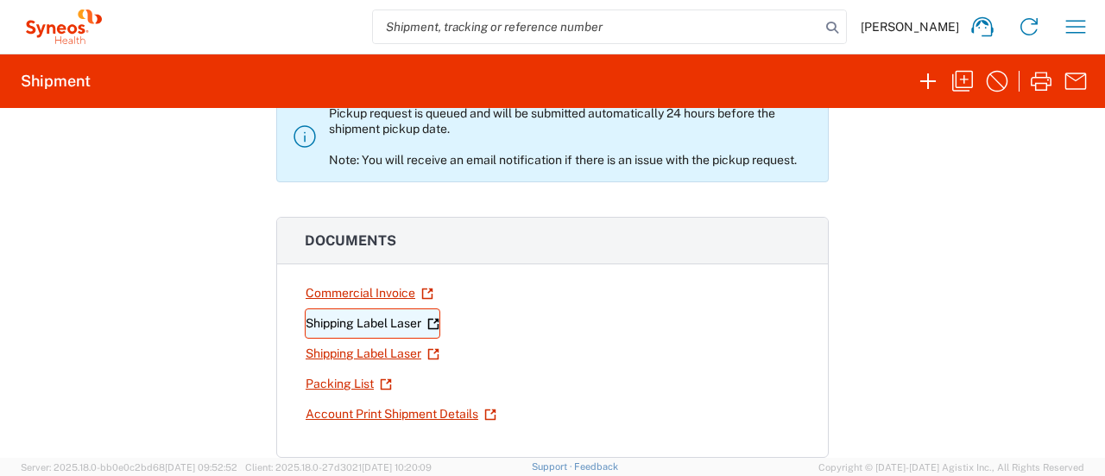
click at [379, 319] on link "Shipping Label Laser" at bounding box center [372, 323] width 135 height 30
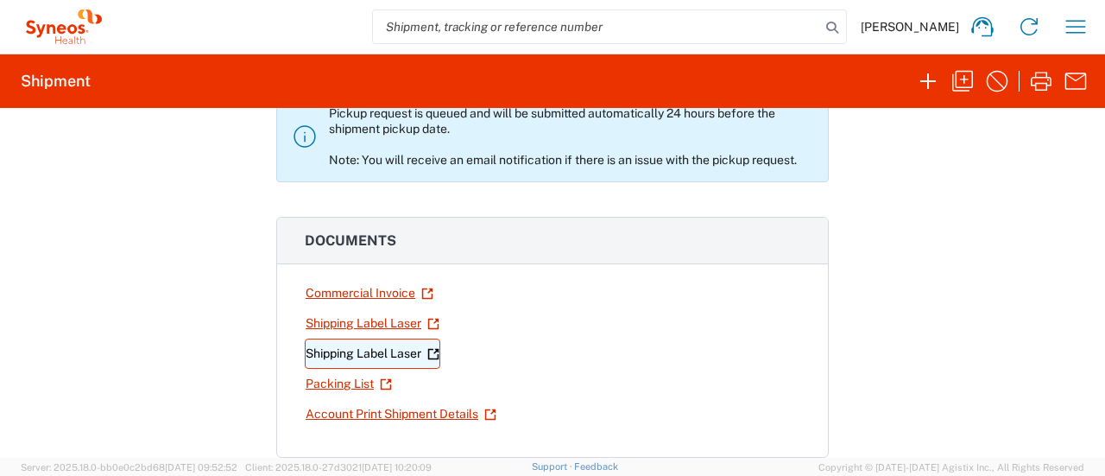
click at [362, 351] on link "Shipping Label Laser" at bounding box center [372, 353] width 135 height 30
